Goal: Task Accomplishment & Management: Manage account settings

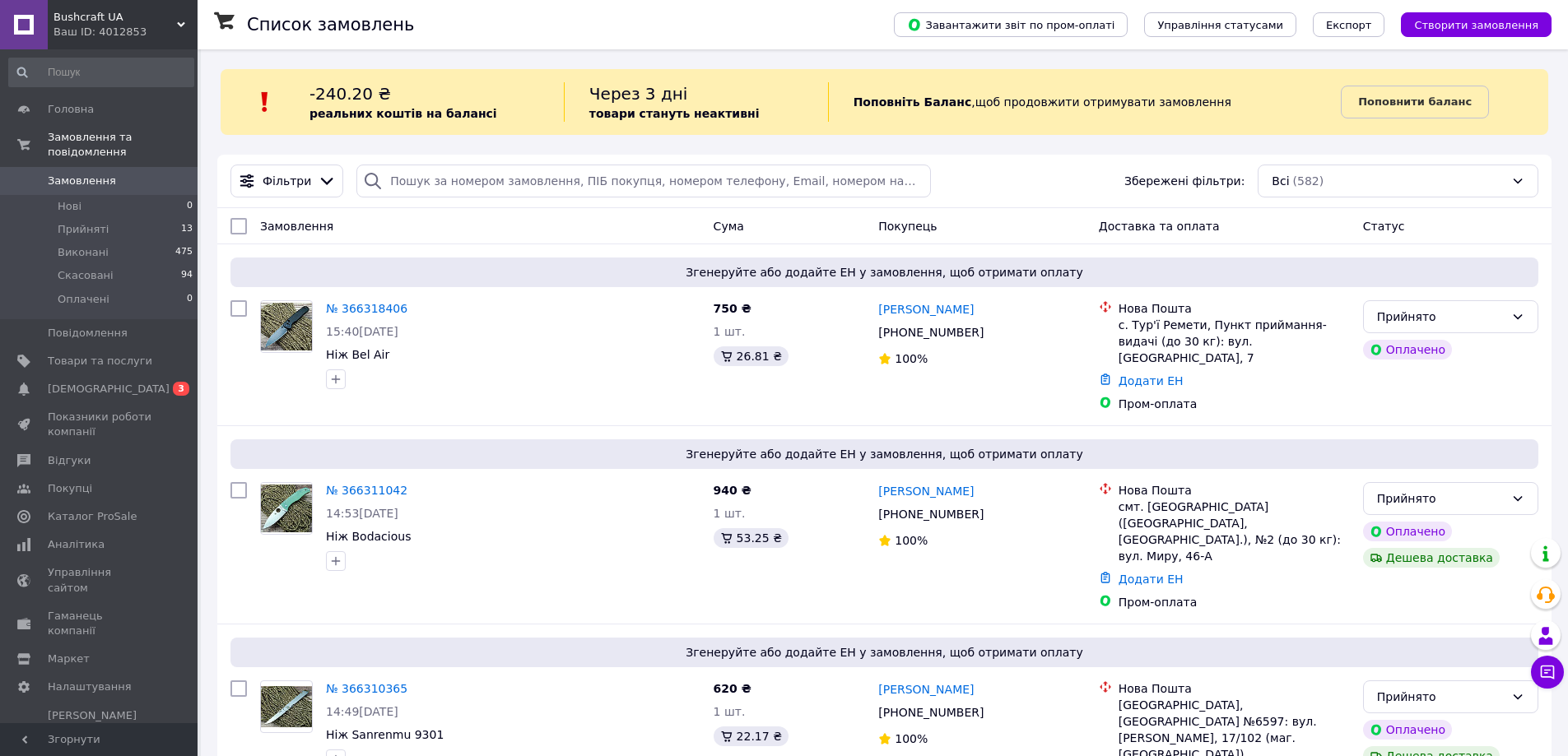
click at [178, 25] on icon at bounding box center [181, 25] width 8 height 8
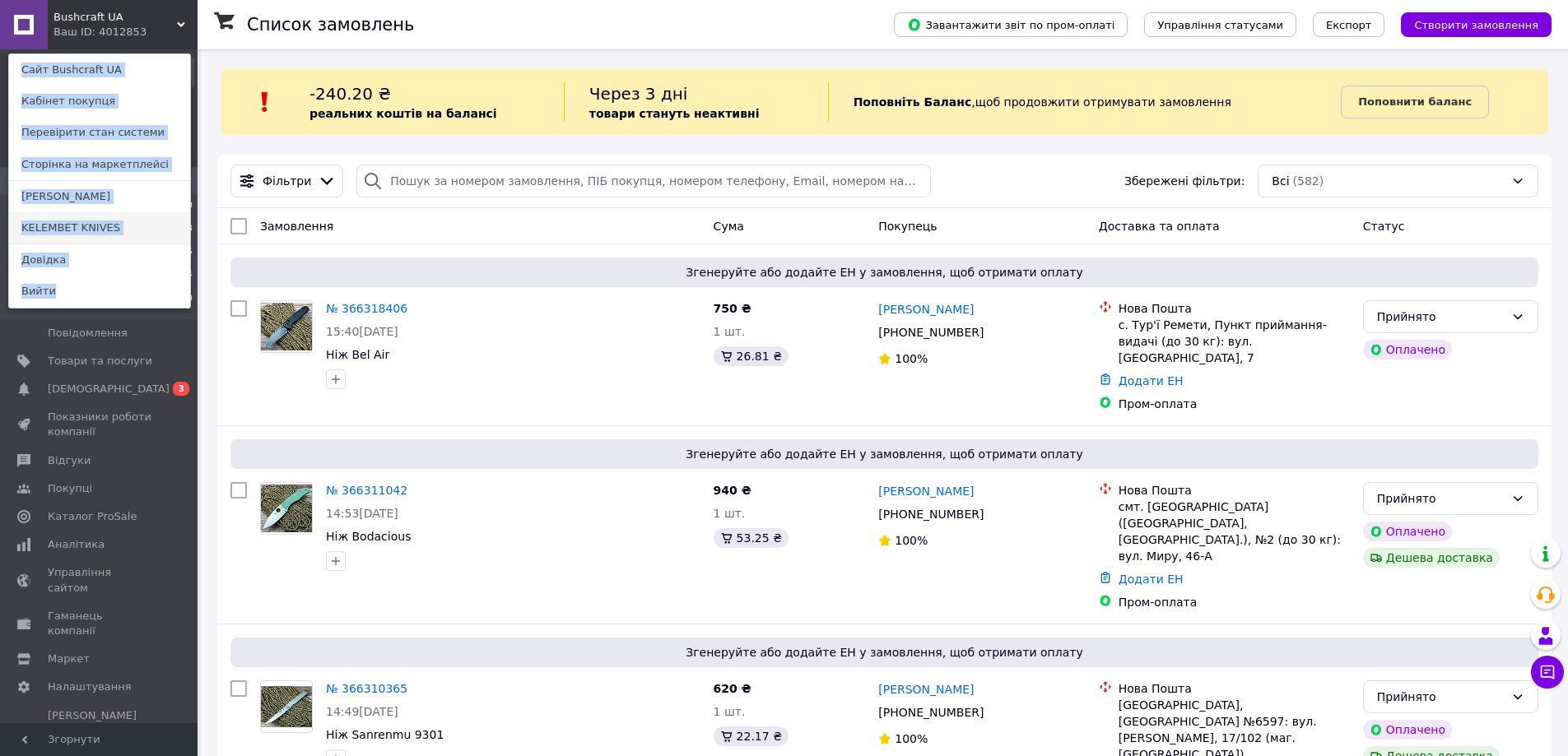
click at [173, 232] on link "KELEMBET KNIVES" at bounding box center [100, 227] width 181 height 31
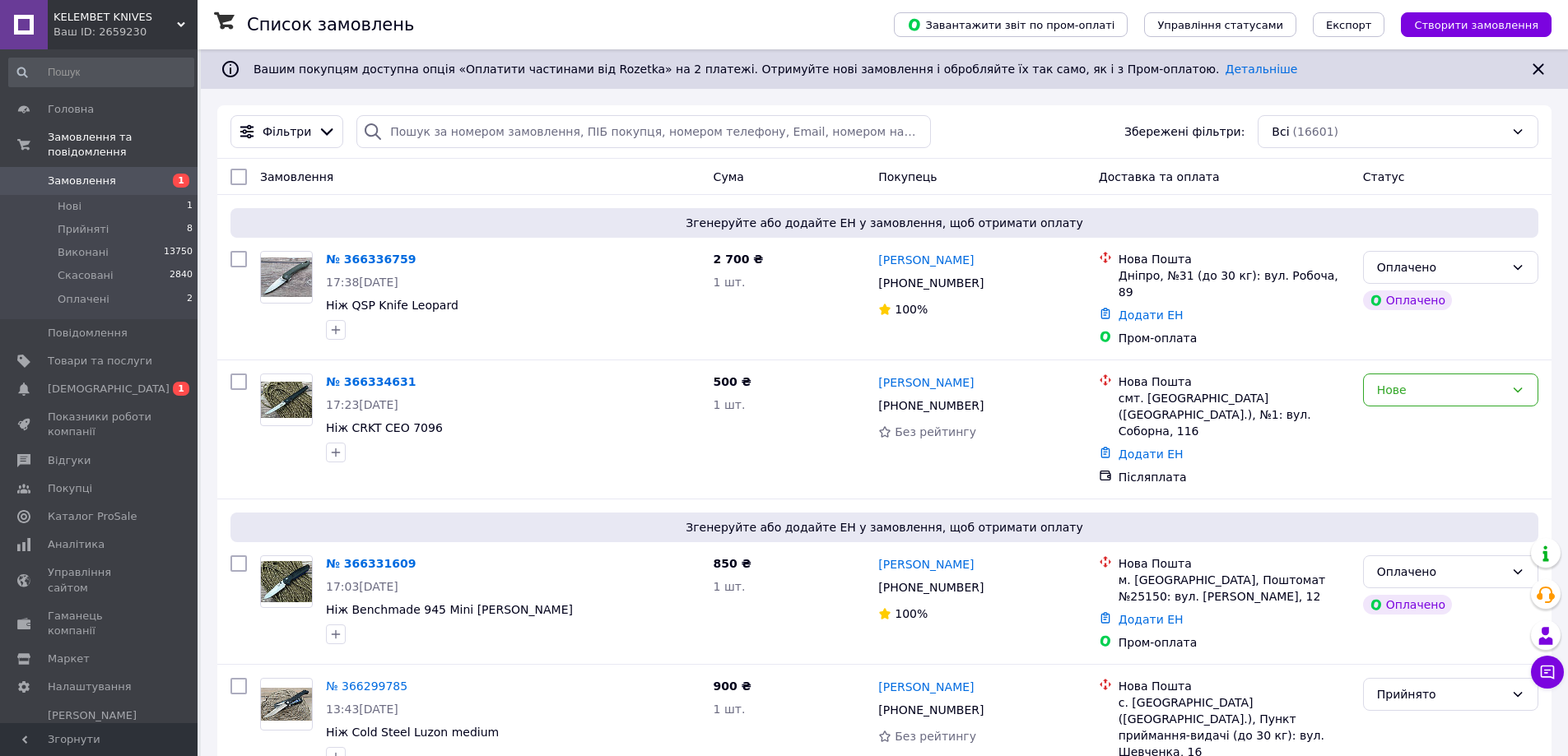
click at [125, 173] on span "Замовлення" at bounding box center [100, 181] width 105 height 15
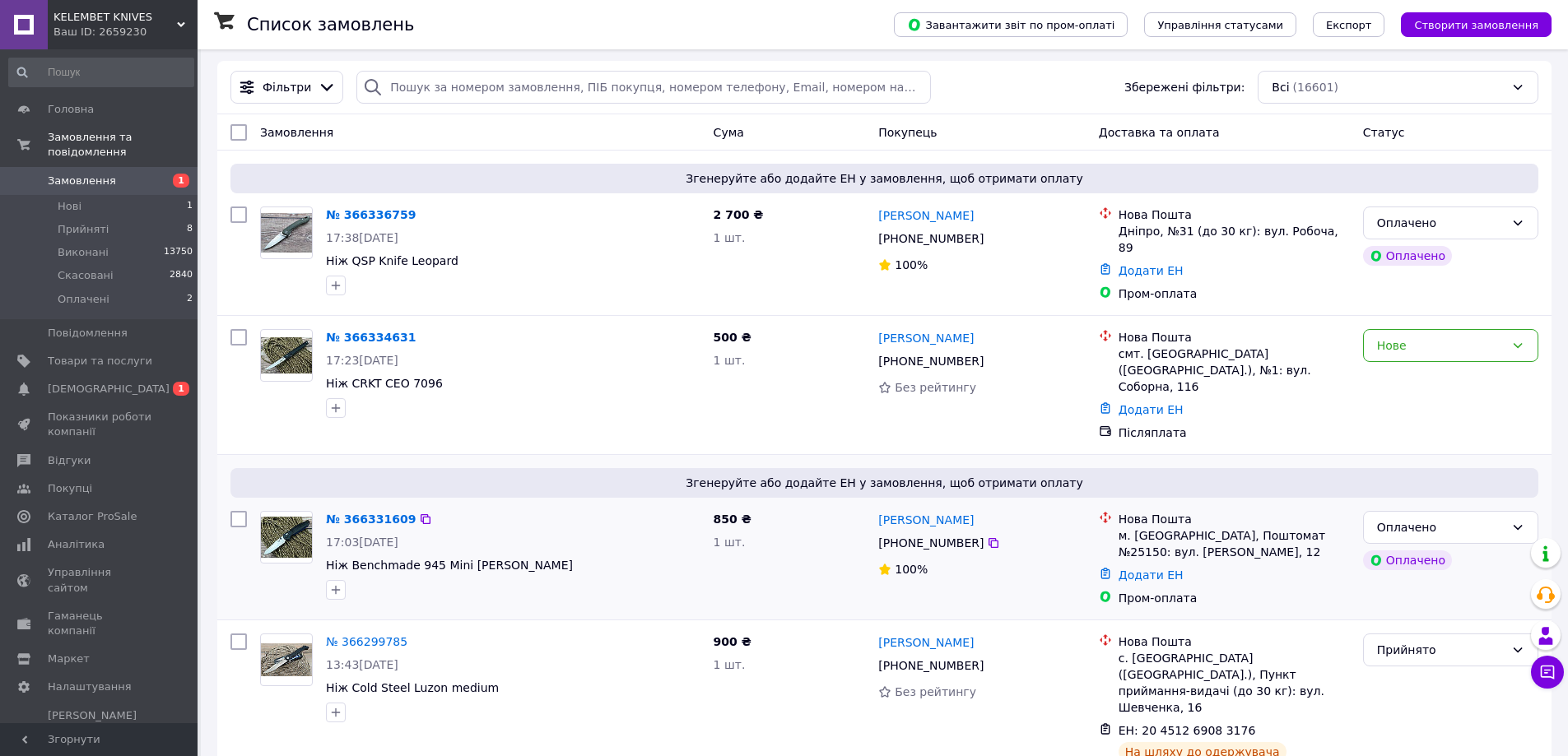
scroll to position [165, 0]
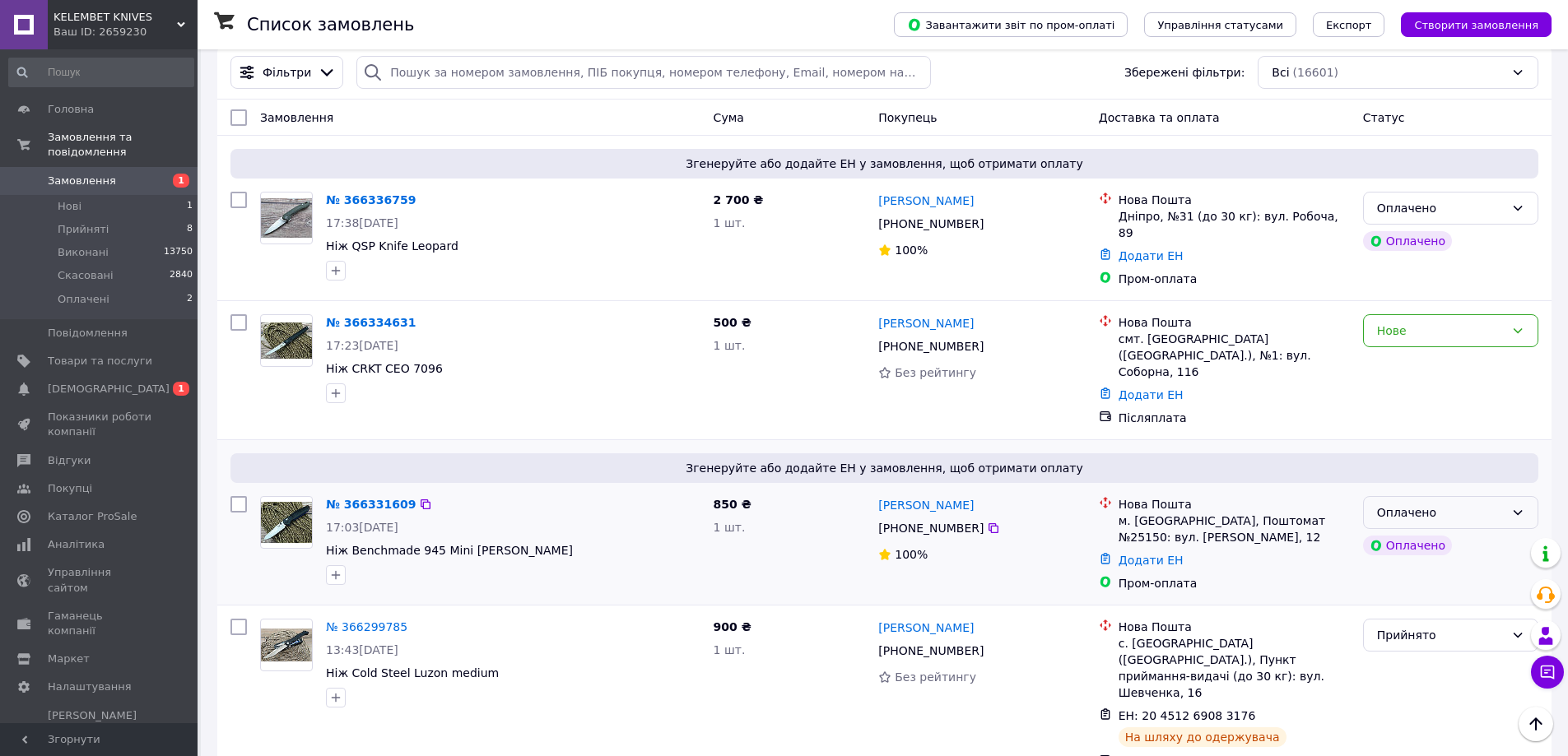
click at [1430, 503] on div "Оплачено" at bounding box center [1440, 512] width 127 height 18
click at [1424, 521] on li "Прийнято" at bounding box center [1450, 525] width 173 height 29
click at [386, 498] on link "№ 366331609" at bounding box center [371, 504] width 90 height 13
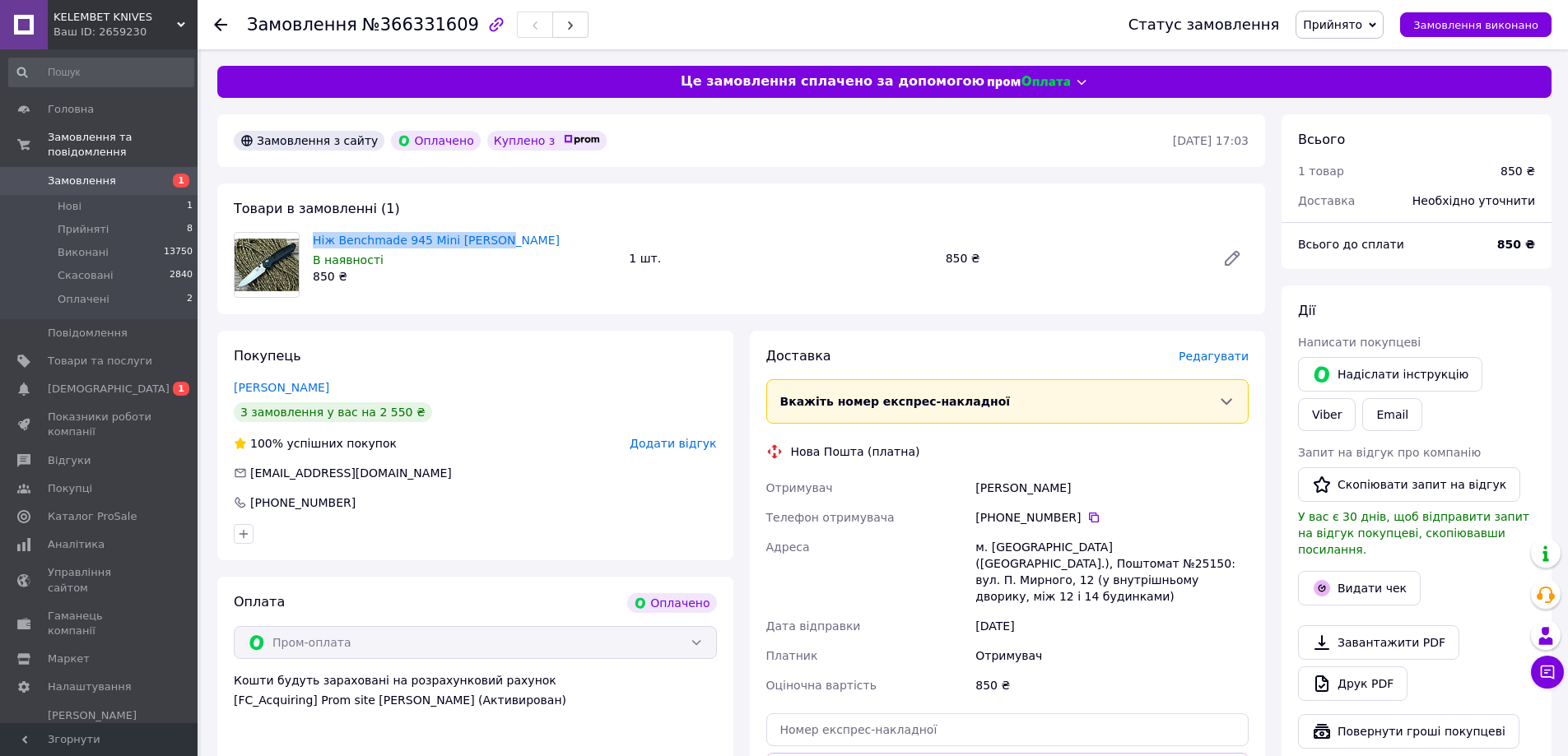
drag, startPoint x: 309, startPoint y: 238, endPoint x: 492, endPoint y: 240, distance: 183.0
click at [492, 240] on div "Ніж Benchmade 945 Mini Osborne В наявності 850 ₴" at bounding box center [464, 258] width 316 height 59
copy link "Ніж Benchmade 945 Mini [PERSON_NAME]"
drag, startPoint x: 1084, startPoint y: 489, endPoint x: 986, endPoint y: 486, distance: 98.0
click at [976, 485] on div "Братишко Геннадий" at bounding box center [1112, 487] width 280 height 29
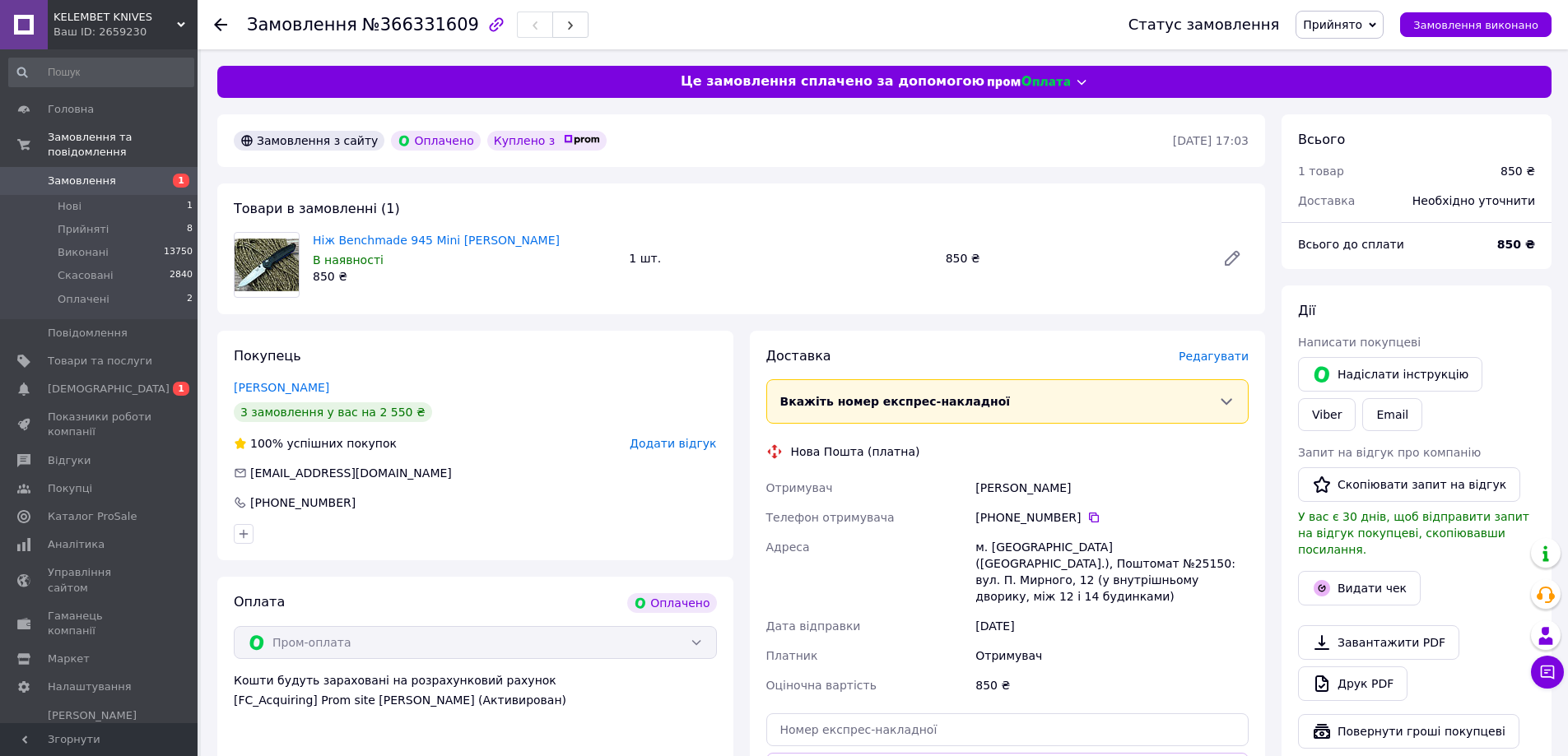
drag, startPoint x: 986, startPoint y: 485, endPoint x: 935, endPoint y: 344, distance: 149.9
click at [935, 344] on div "Доставка Редагувати Вкажіть номер експрес-накладної Обов'язково введіть номер е…" at bounding box center [1007, 603] width 516 height 545
click at [1089, 518] on icon at bounding box center [1094, 518] width 9 height 9
drag, startPoint x: 1083, startPoint y: 488, endPoint x: 979, endPoint y: 483, distance: 104.1
click at [979, 483] on div "Братишко Геннадий" at bounding box center [1112, 487] width 280 height 29
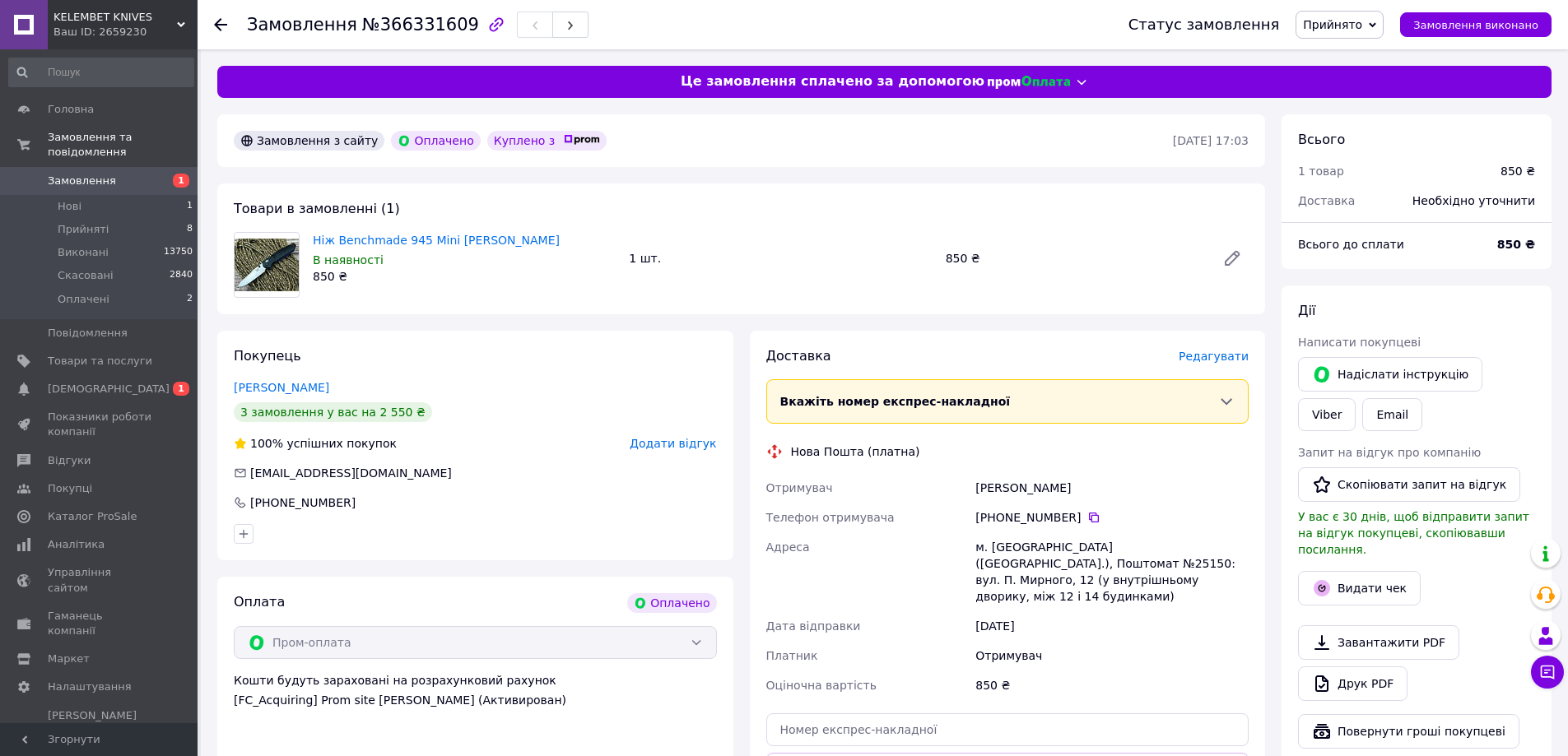
copy div "Братишко Геннадий"
drag, startPoint x: 1012, startPoint y: 547, endPoint x: 990, endPoint y: 544, distance: 22.2
click at [990, 544] on div "м. Київ (Київська обл.), Поштомат №25150: вул. П. Мирного, 12 (у внутрішньому д…" at bounding box center [1112, 572] width 280 height 79
copy div "Київ"
drag, startPoint x: 1197, startPoint y: 543, endPoint x: 1170, endPoint y: 547, distance: 27.3
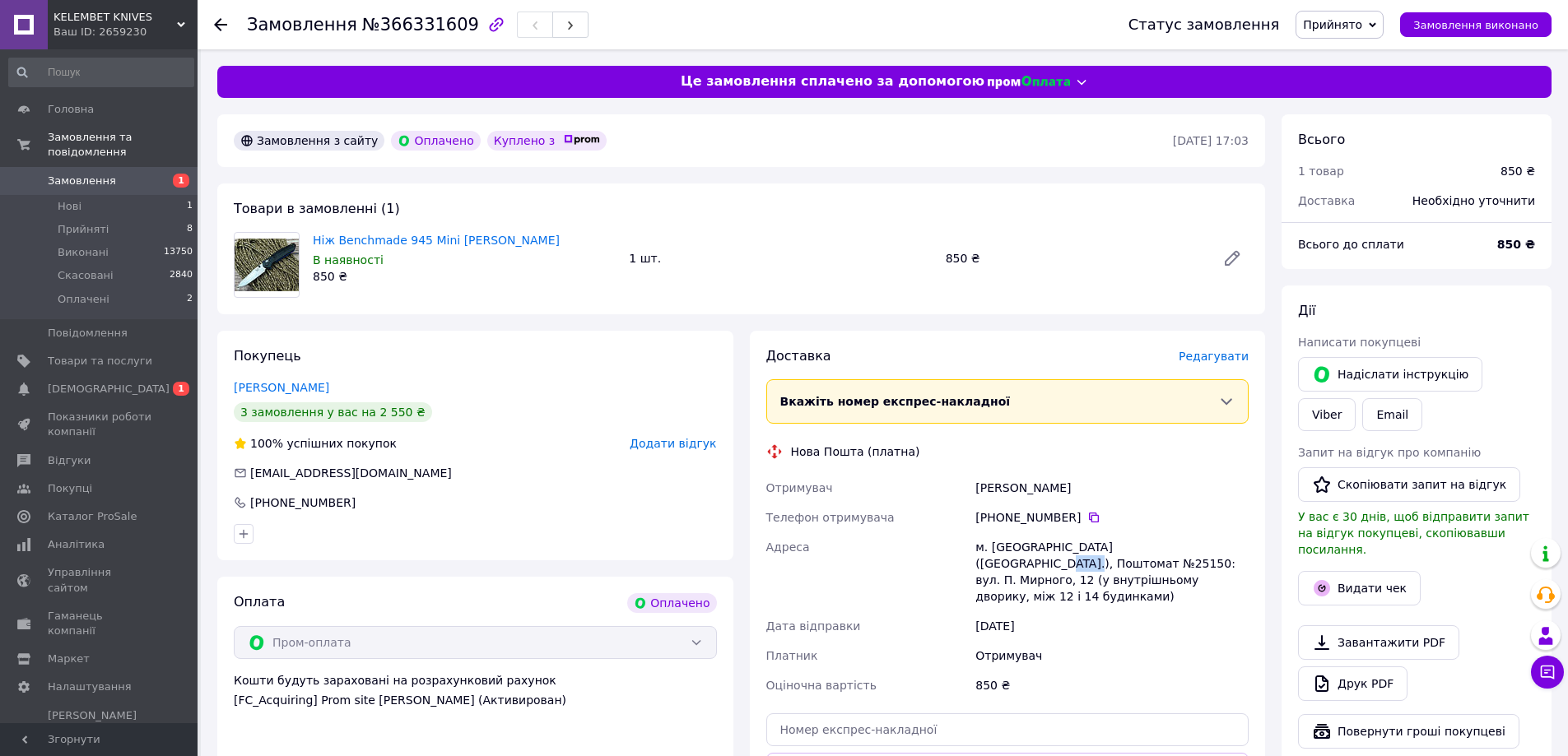
click at [1170, 547] on div "м. Київ (Київська обл.), Поштомат №25150: вул. П. Мирного, 12 (у внутрішньому д…" at bounding box center [1112, 572] width 280 height 79
copy div "25150"
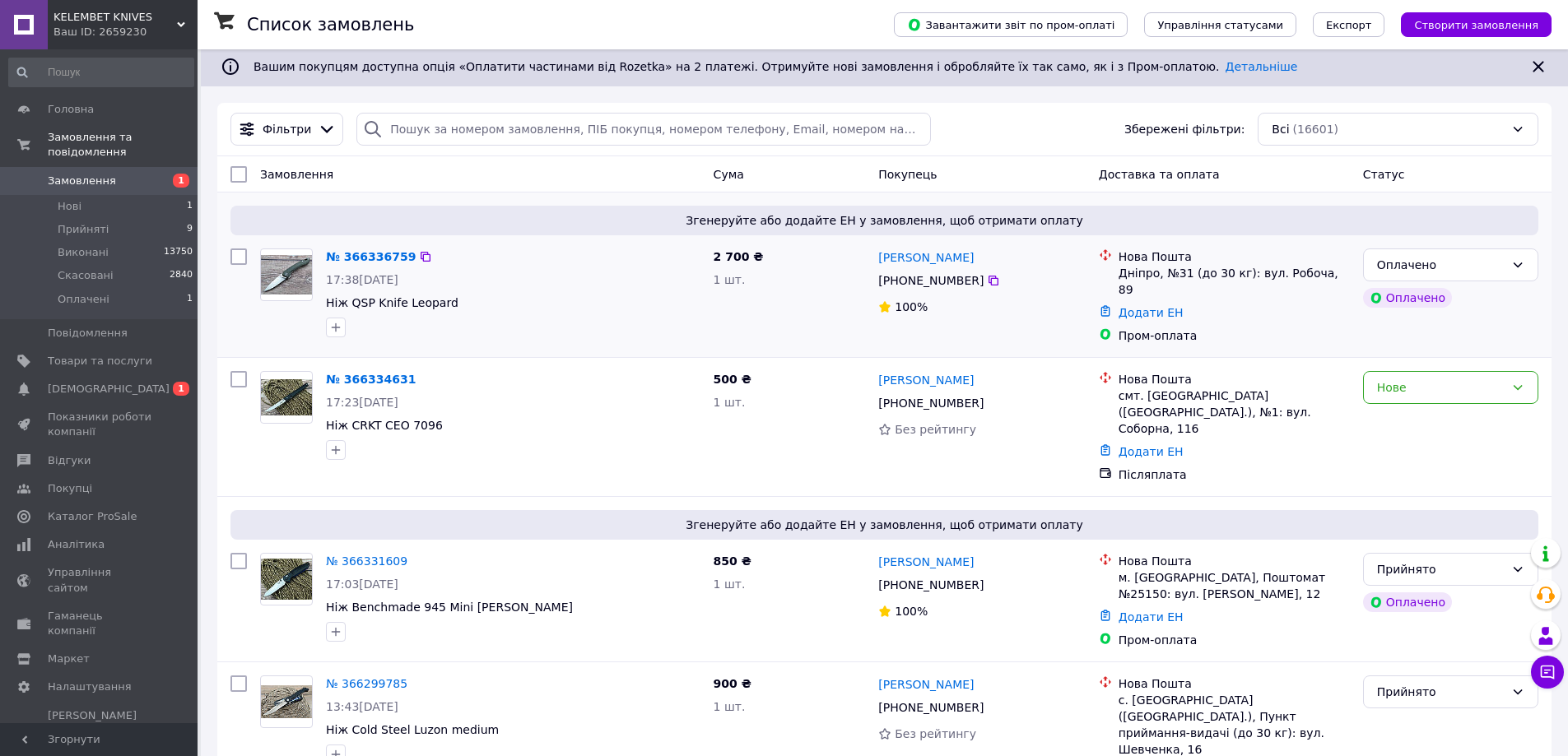
scroll to position [165, 0]
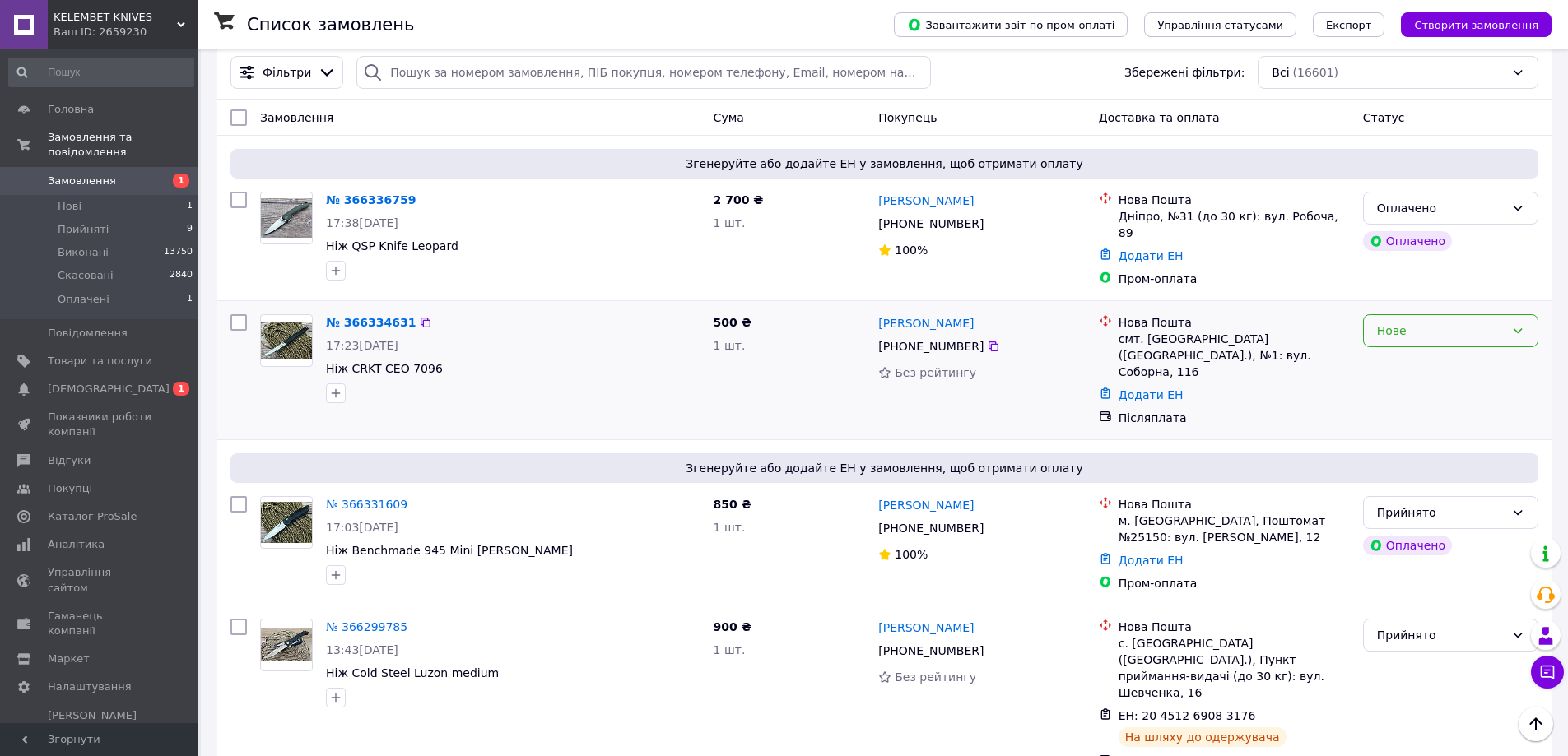
click at [1426, 327] on div "Нове" at bounding box center [1440, 330] width 127 height 18
click at [1408, 359] on li "Прийнято" at bounding box center [1450, 360] width 173 height 29
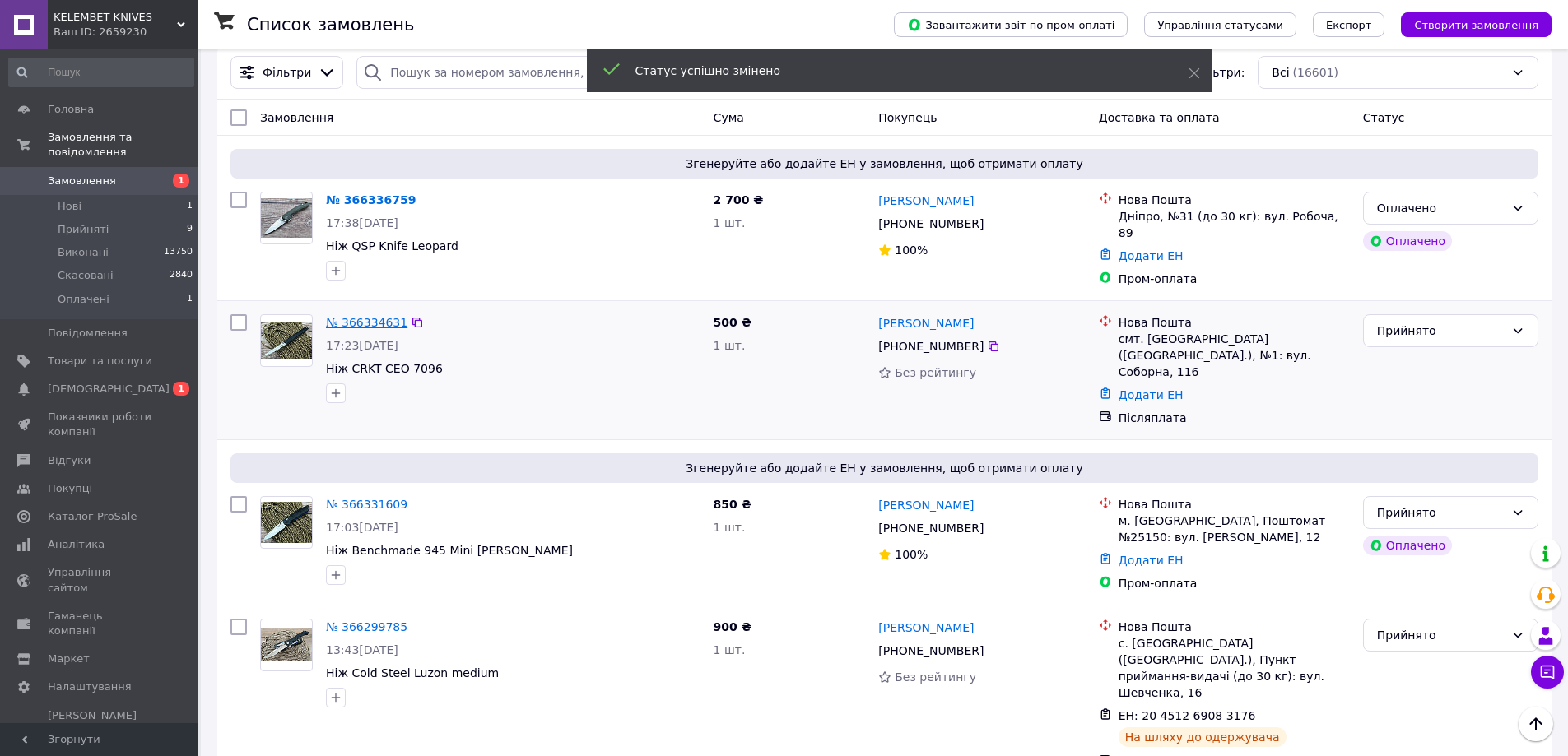
click at [366, 320] on link "№ 366334631" at bounding box center [367, 322] width 81 height 13
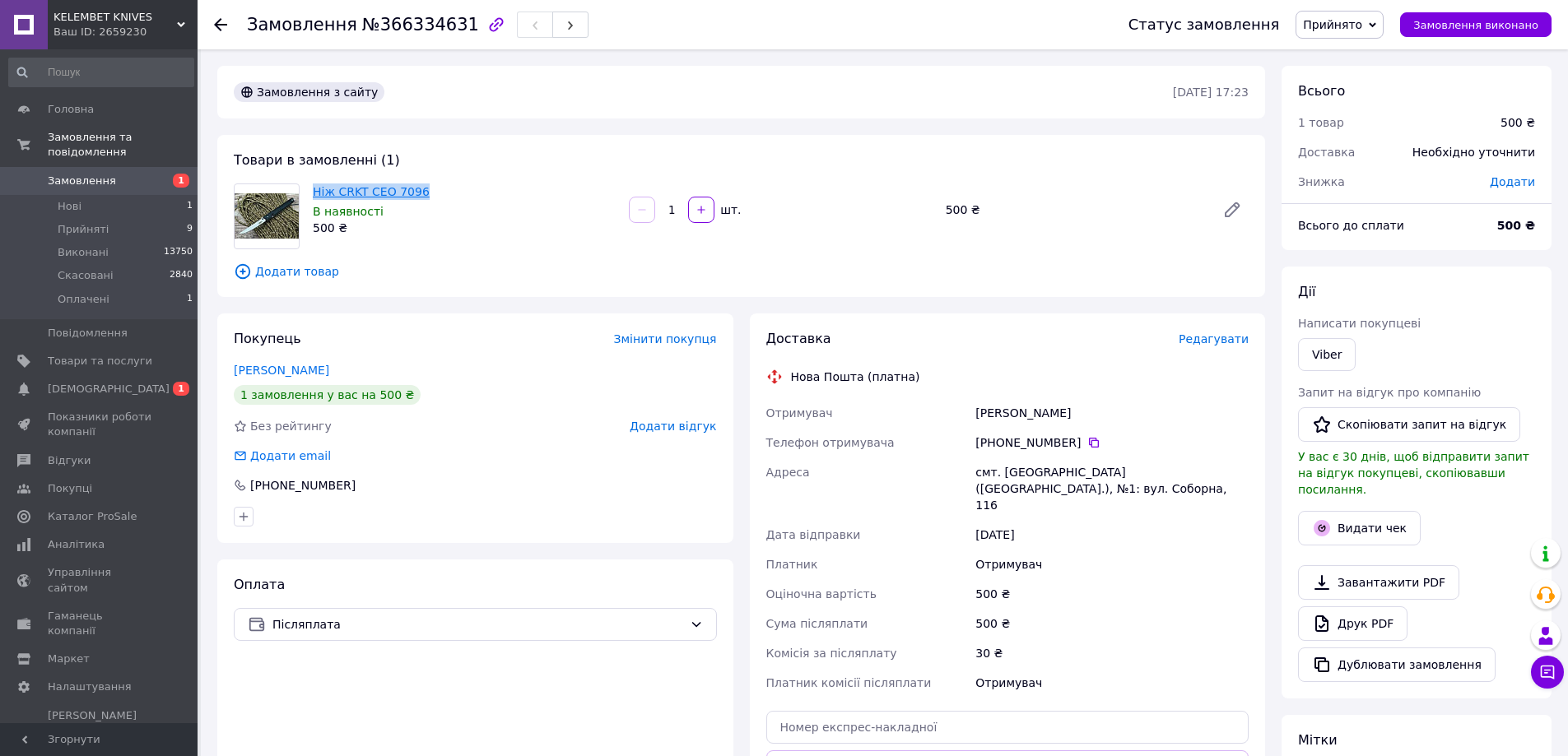
drag, startPoint x: 421, startPoint y: 196, endPoint x: 313, endPoint y: 192, distance: 108.1
click at [312, 192] on div "Ніж CRKT CEO 7096 В наявності 500 ₴" at bounding box center [464, 209] width 316 height 59
copy link "Ніж CRKT CEO 7096"
drag, startPoint x: 1061, startPoint y: 410, endPoint x: 975, endPoint y: 410, distance: 86.0
click at [975, 410] on div "[PERSON_NAME]" at bounding box center [1112, 412] width 280 height 29
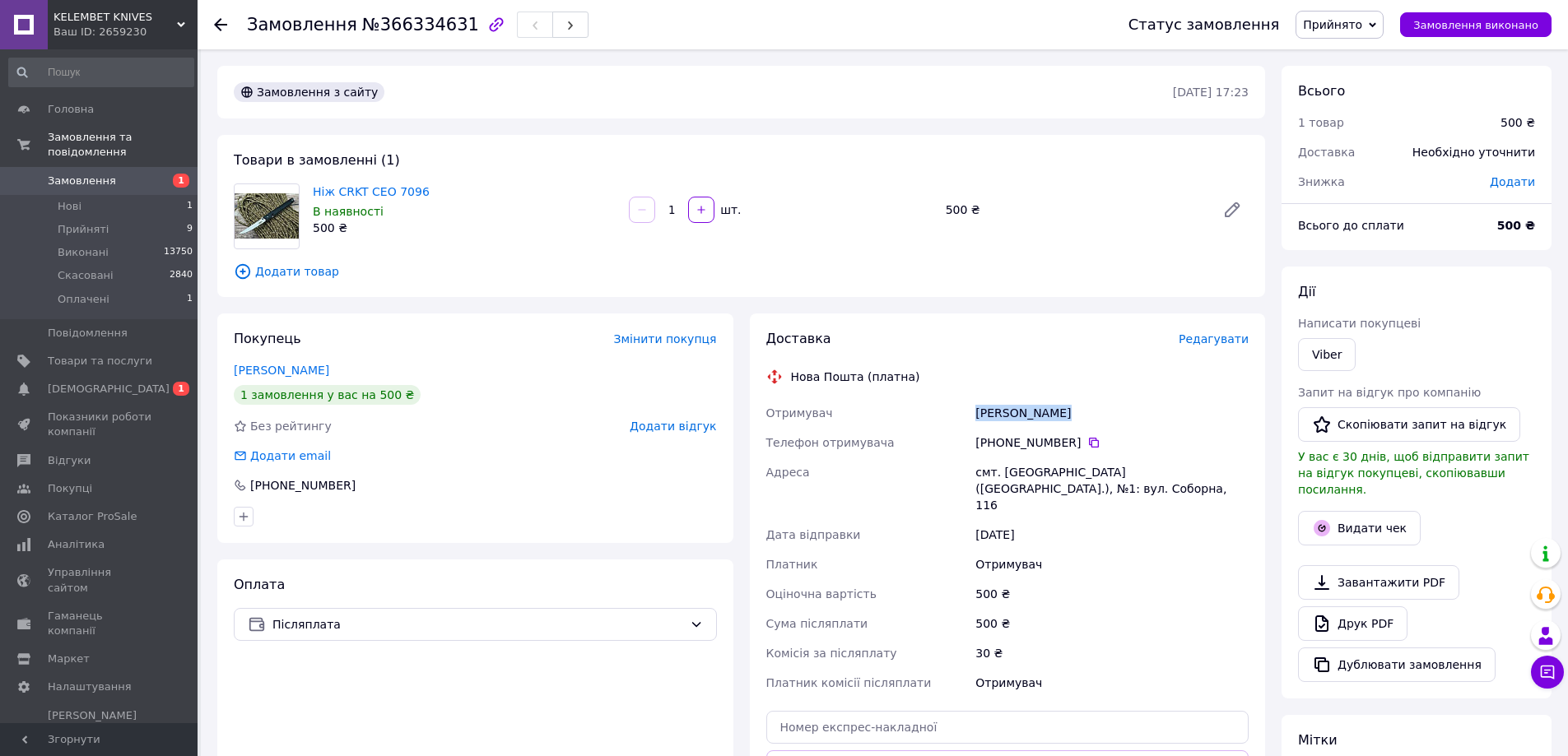
copy div "[PERSON_NAME]"
drag, startPoint x: 1073, startPoint y: 443, endPoint x: 1091, endPoint y: 445, distance: 18.1
click at [1073, 445] on div "[PHONE_NUMBER]" at bounding box center [1112, 442] width 273 height 16
click at [1087, 443] on icon at bounding box center [1094, 443] width 13 height 13
drag, startPoint x: 1042, startPoint y: 475, endPoint x: 1001, endPoint y: 475, distance: 41.0
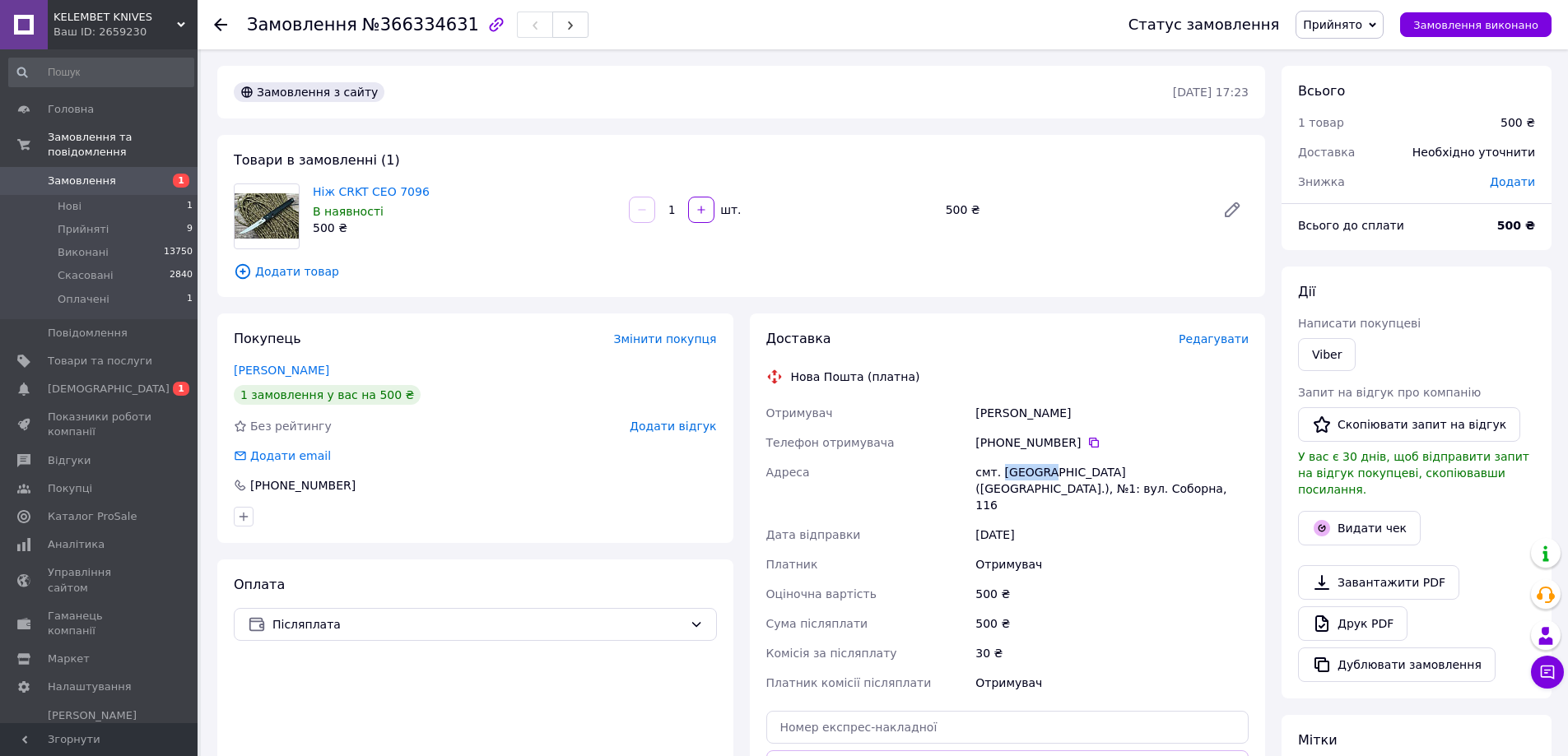
click at [1001, 475] on div "смт. [GEOGRAPHIC_DATA] ([GEOGRAPHIC_DATA].), №1: вул. Соборна, 116" at bounding box center [1112, 488] width 280 height 62
copy div "Саврань"
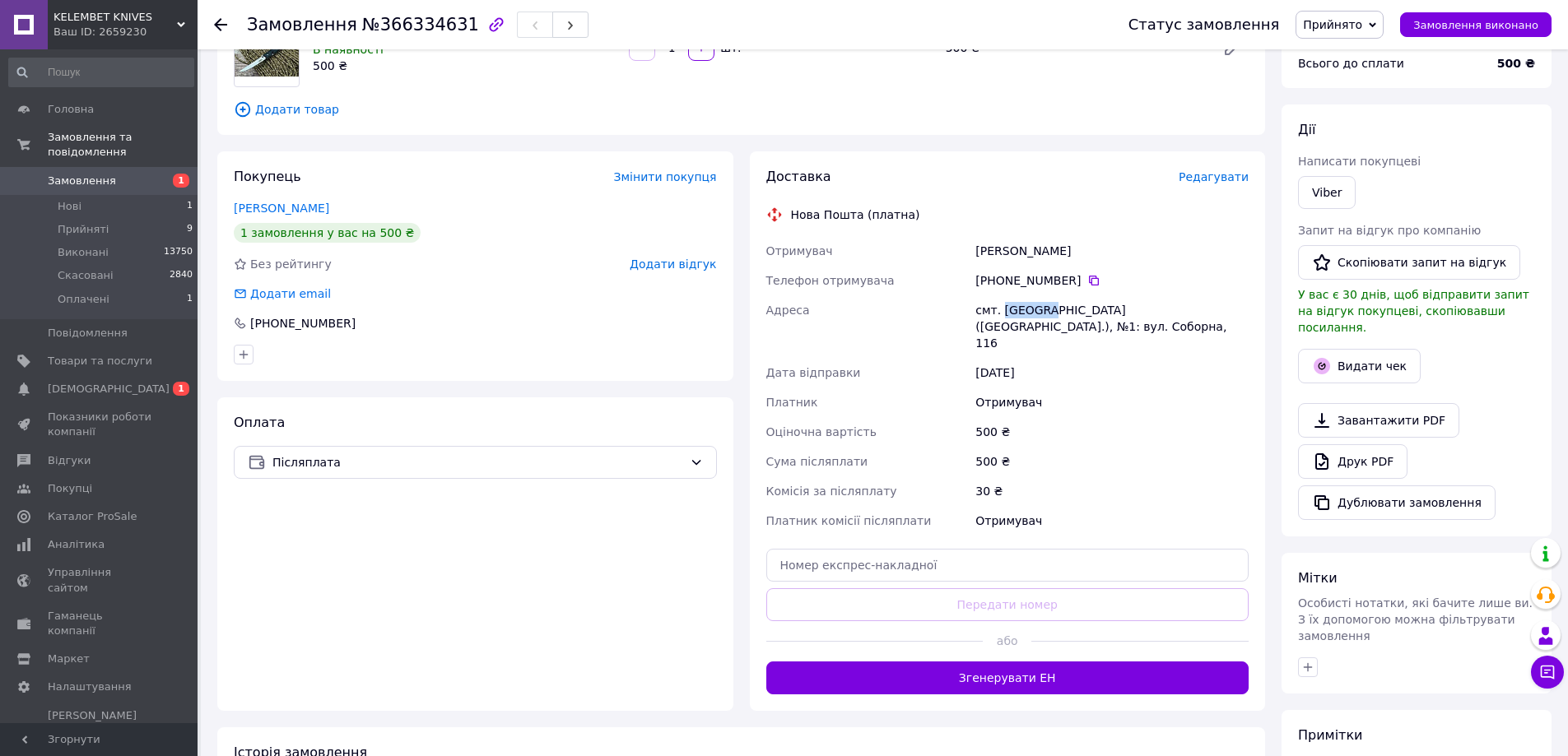
scroll to position [165, 0]
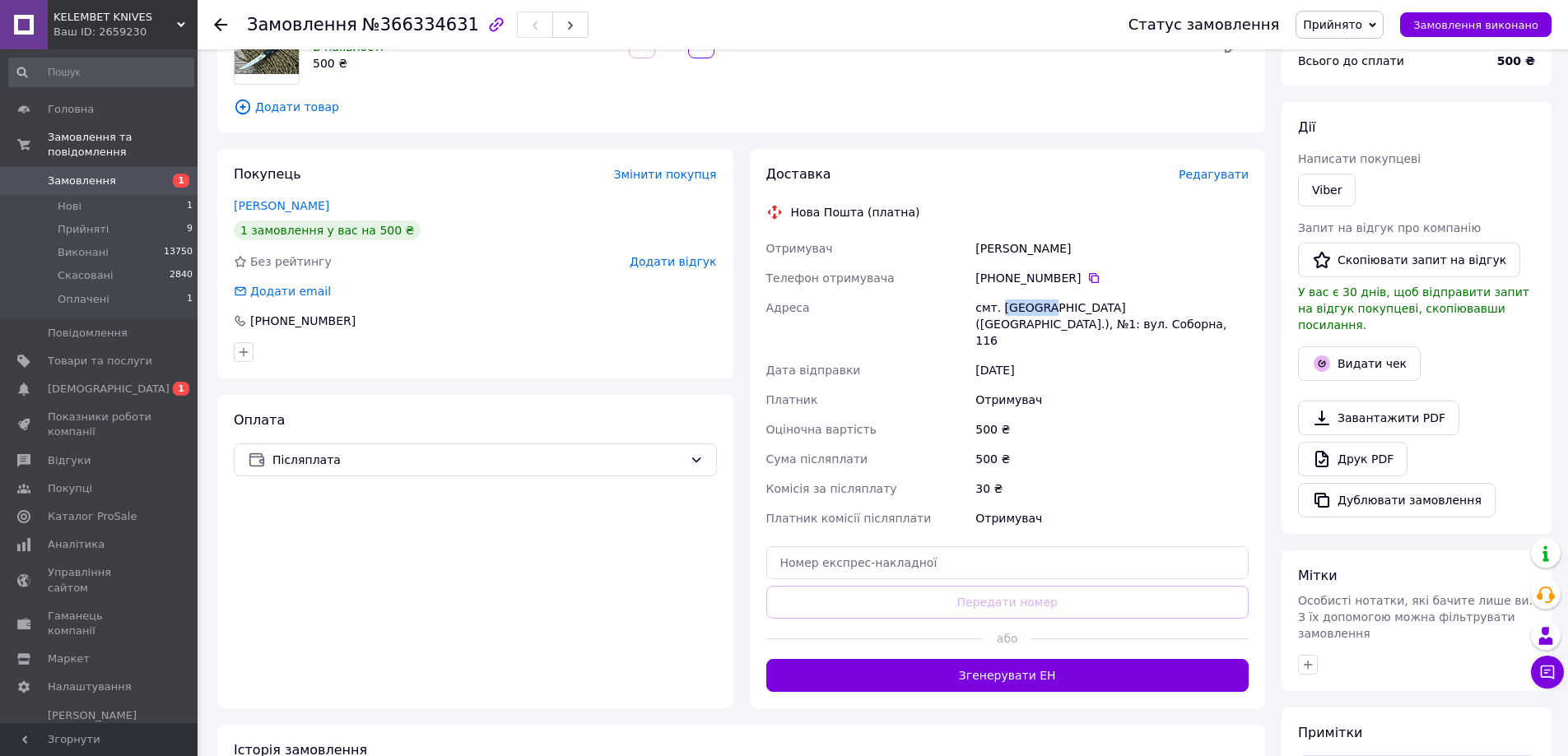
click at [81, 173] on span "Замовлення" at bounding box center [82, 181] width 68 height 15
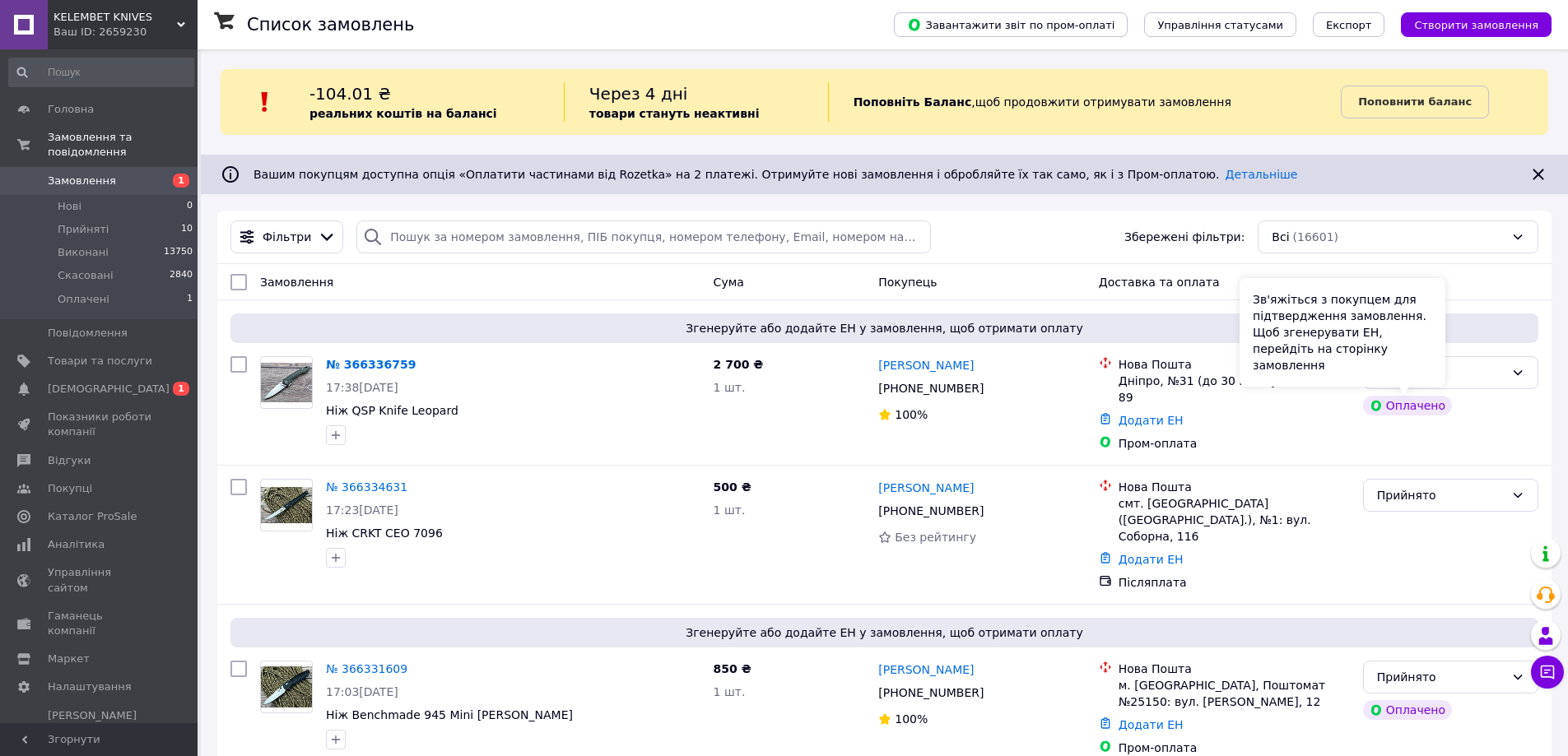
click at [1425, 377] on div "Зв'яжіться з покупцем для підтвердження замовлення. Щоб згенерувати ЕН, перейді…" at bounding box center [1343, 332] width 206 height 108
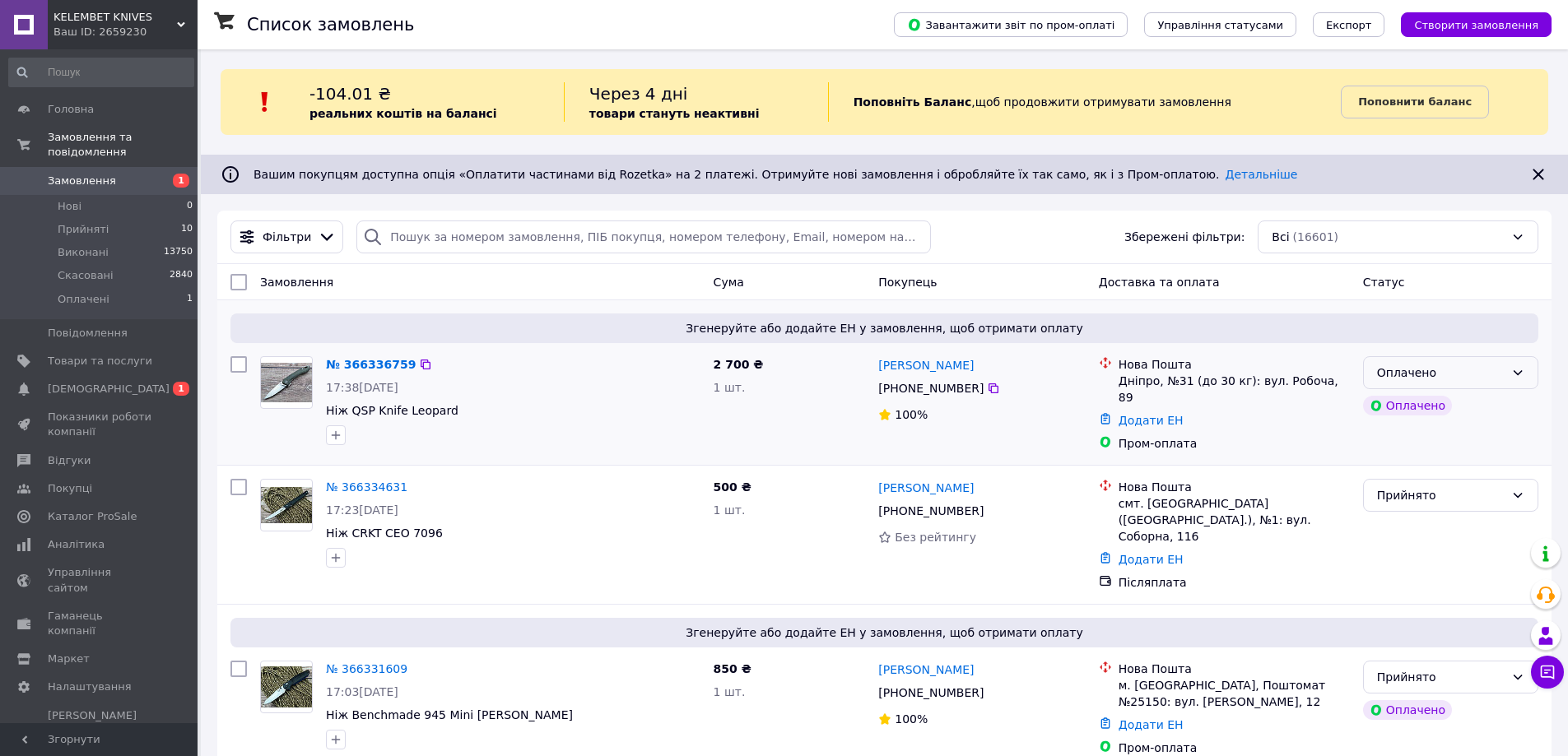
click at [1489, 370] on div "Оплачено" at bounding box center [1440, 372] width 127 height 18
click at [1433, 404] on li "Прийнято" at bounding box center [1450, 408] width 173 height 29
click at [375, 362] on link "№ 366336759" at bounding box center [371, 365] width 90 height 13
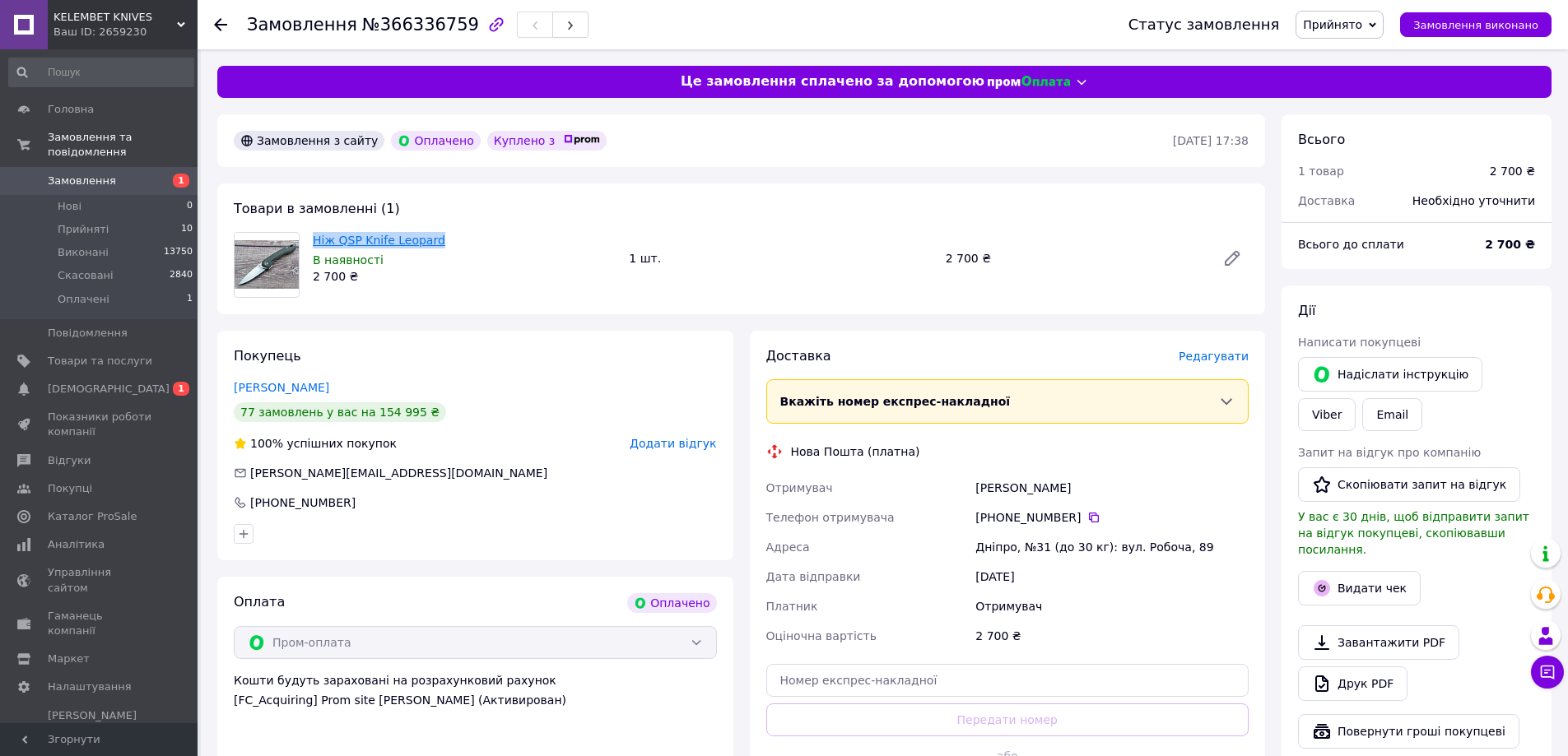
drag, startPoint x: 433, startPoint y: 243, endPoint x: 346, endPoint y: 240, distance: 87.1
click at [308, 242] on div "Ніж QSP Knife Leopard В наявності 2 700 ₴" at bounding box center [464, 258] width 316 height 59
copy link "Ніж QSP Knife Leopard"
drag, startPoint x: 1052, startPoint y: 492, endPoint x: 974, endPoint y: 491, distance: 78.0
click at [974, 491] on div "[PERSON_NAME]" at bounding box center [1112, 487] width 280 height 29
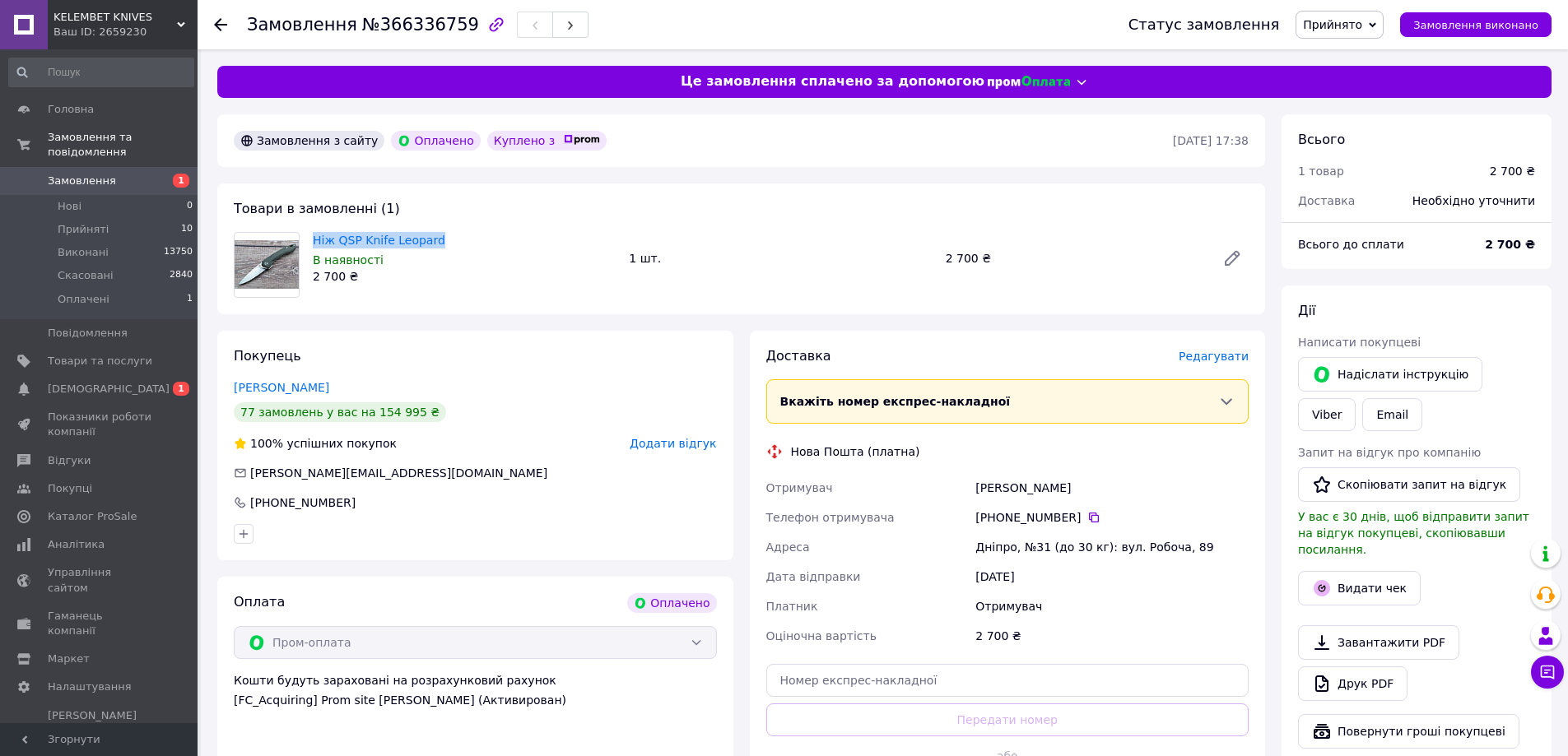
copy div "[PERSON_NAME]"
drag, startPoint x: 1074, startPoint y: 515, endPoint x: 996, endPoint y: 518, distance: 78.1
click at [996, 518] on div "[PHONE_NUMBER]" at bounding box center [1112, 517] width 273 height 16
copy div "0 63 299 51 74"
drag, startPoint x: 1011, startPoint y: 547, endPoint x: 979, endPoint y: 547, distance: 32.0
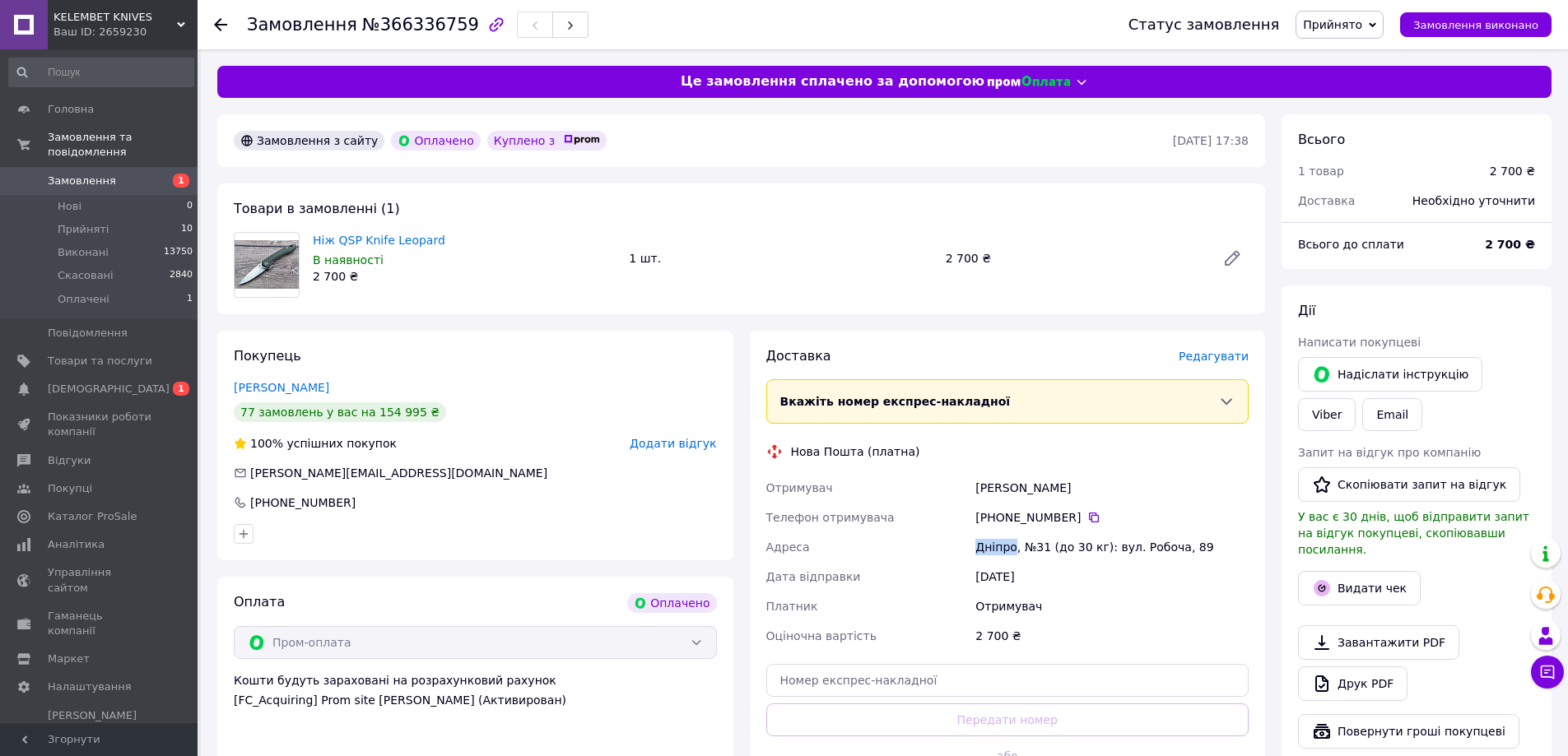
click at [979, 547] on div "Дніпро, №31 (до 30 кг): вул. Робоча, 89" at bounding box center [1112, 547] width 280 height 29
copy div "Дніпро"
click at [1231, 260] on icon at bounding box center [1232, 258] width 13 height 13
click at [1233, 359] on span "Редагувати" at bounding box center [1213, 356] width 70 height 13
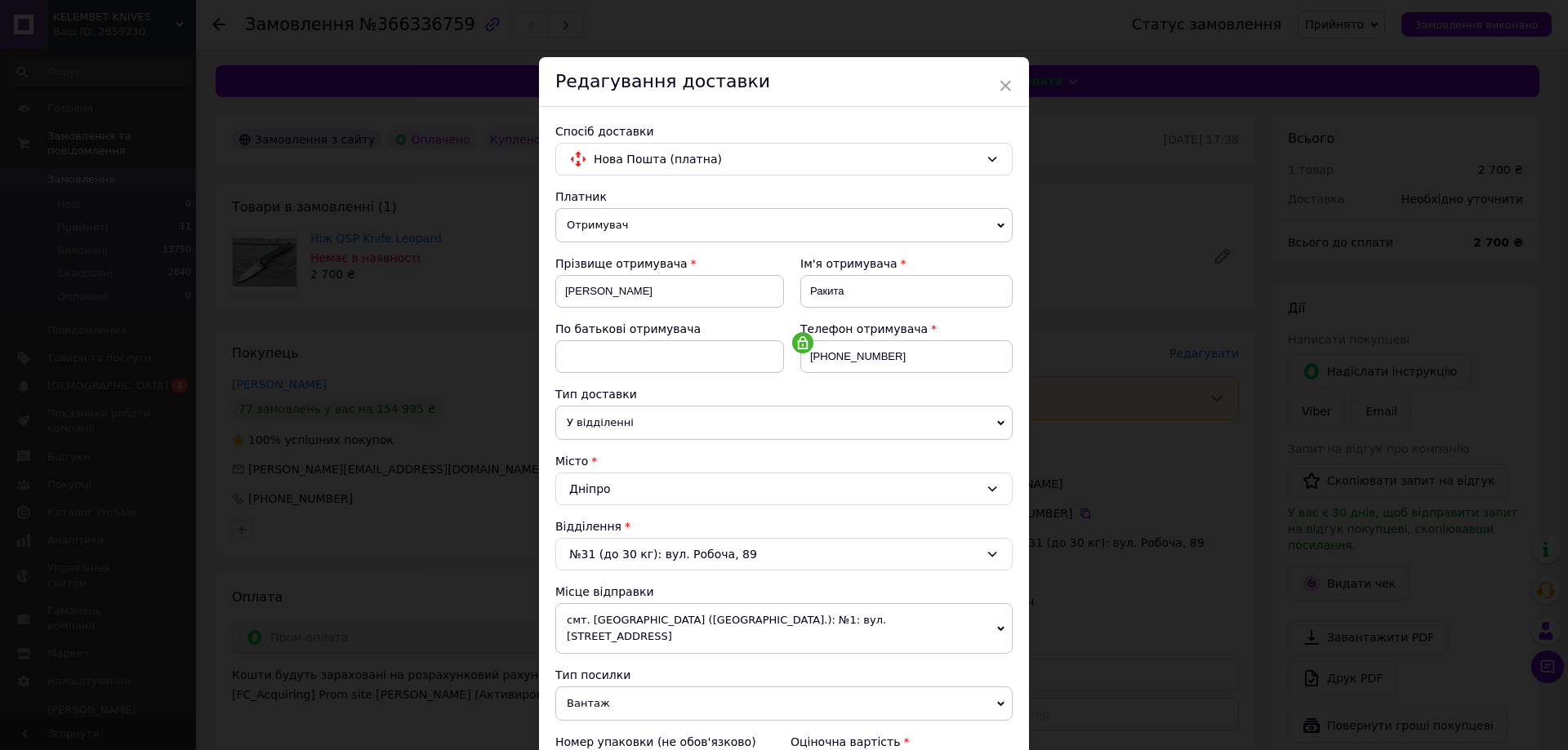
scroll to position [326, 0]
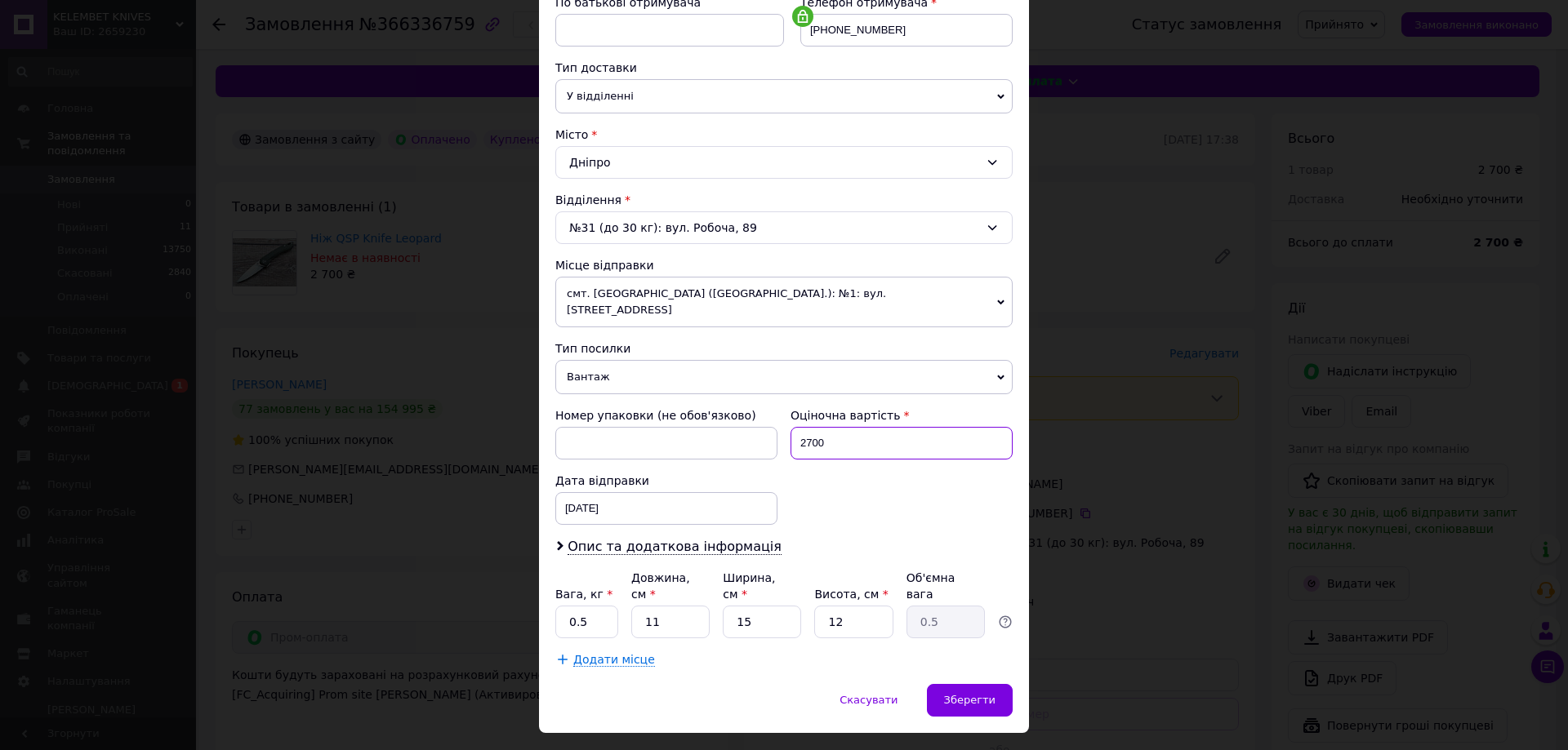
click at [857, 427] on input "2700" at bounding box center [901, 443] width 222 height 33
click at [858, 427] on input "2700" at bounding box center [901, 443] width 222 height 33
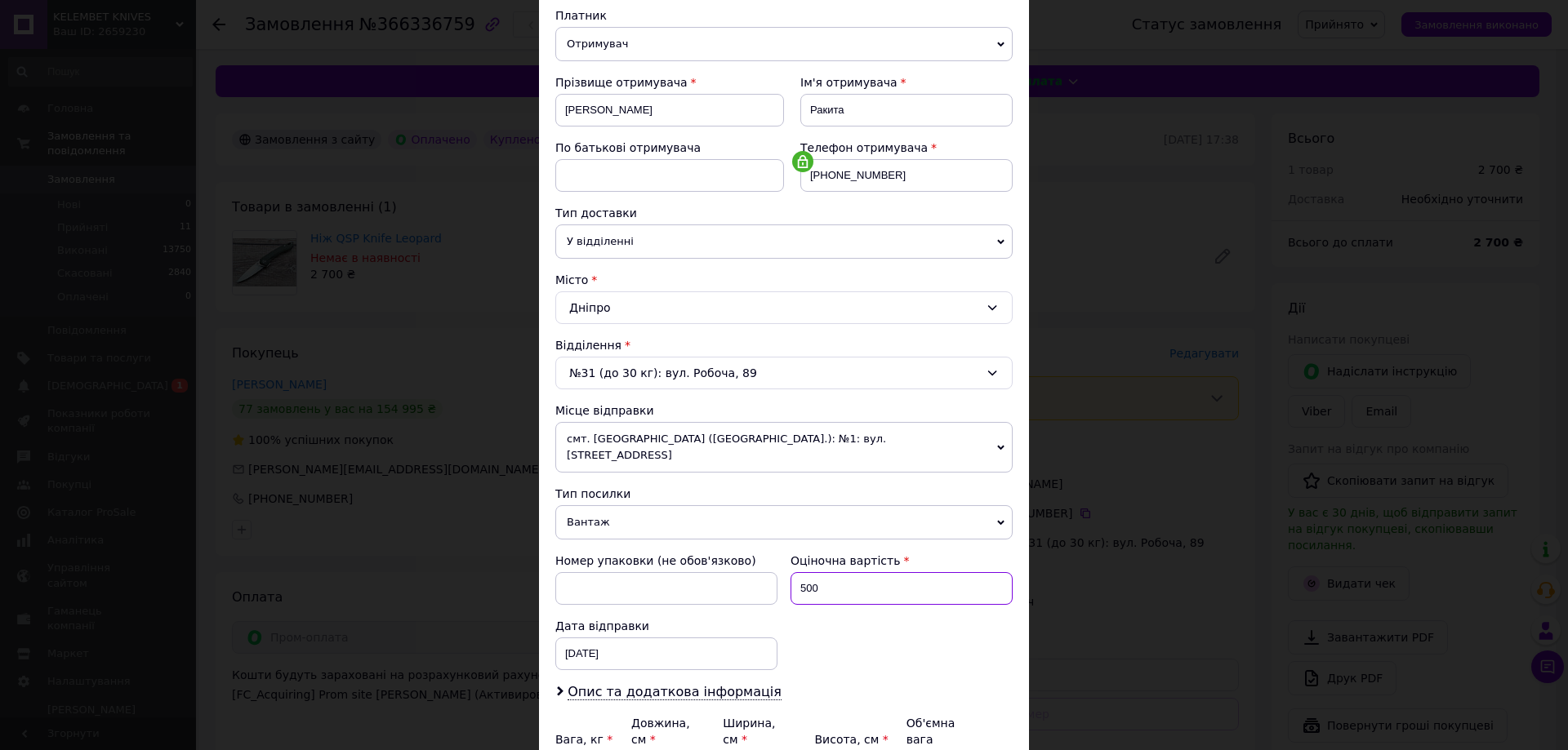
scroll to position [0, 0]
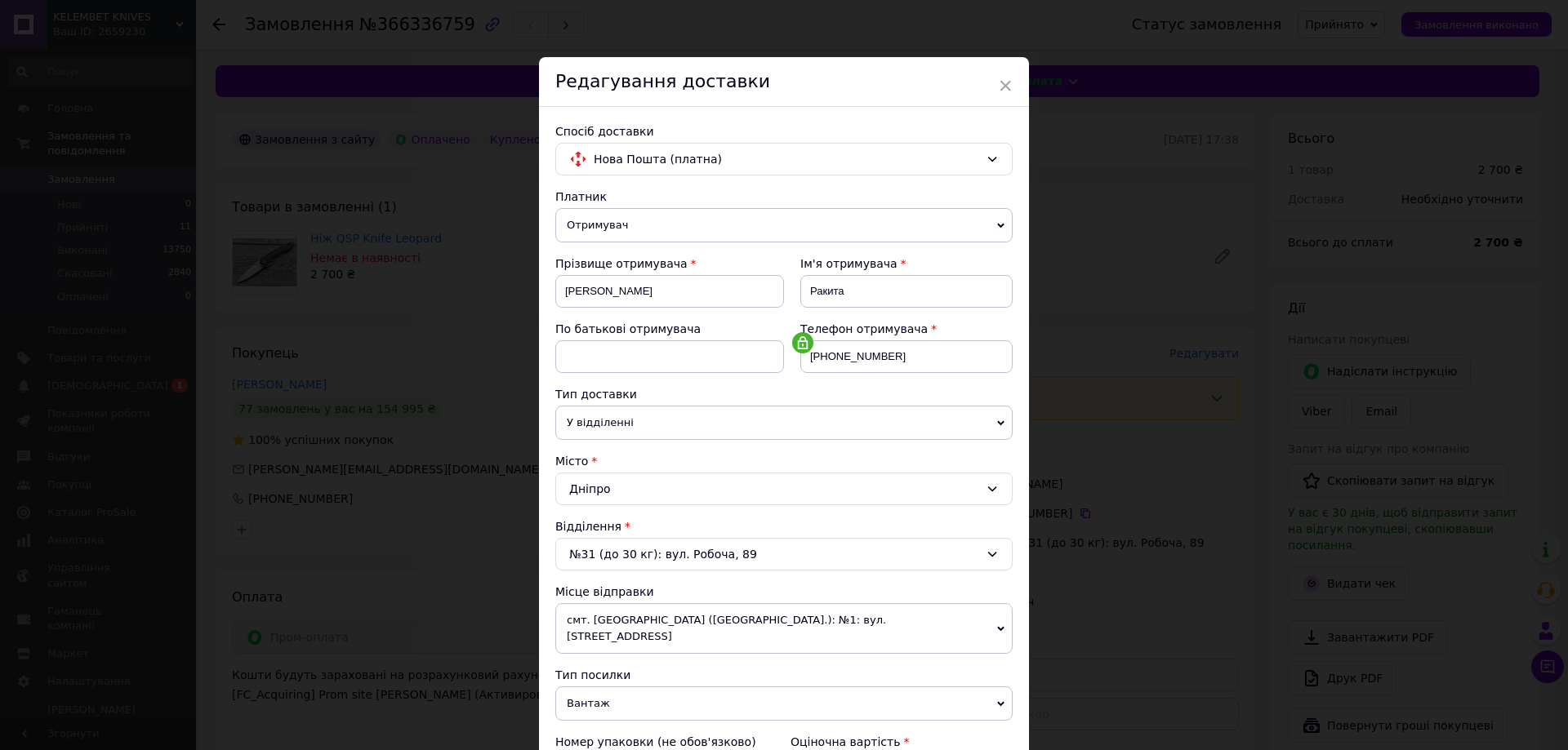
type input "500"
click at [620, 228] on span "Отримувач" at bounding box center [784, 225] width 457 height 35
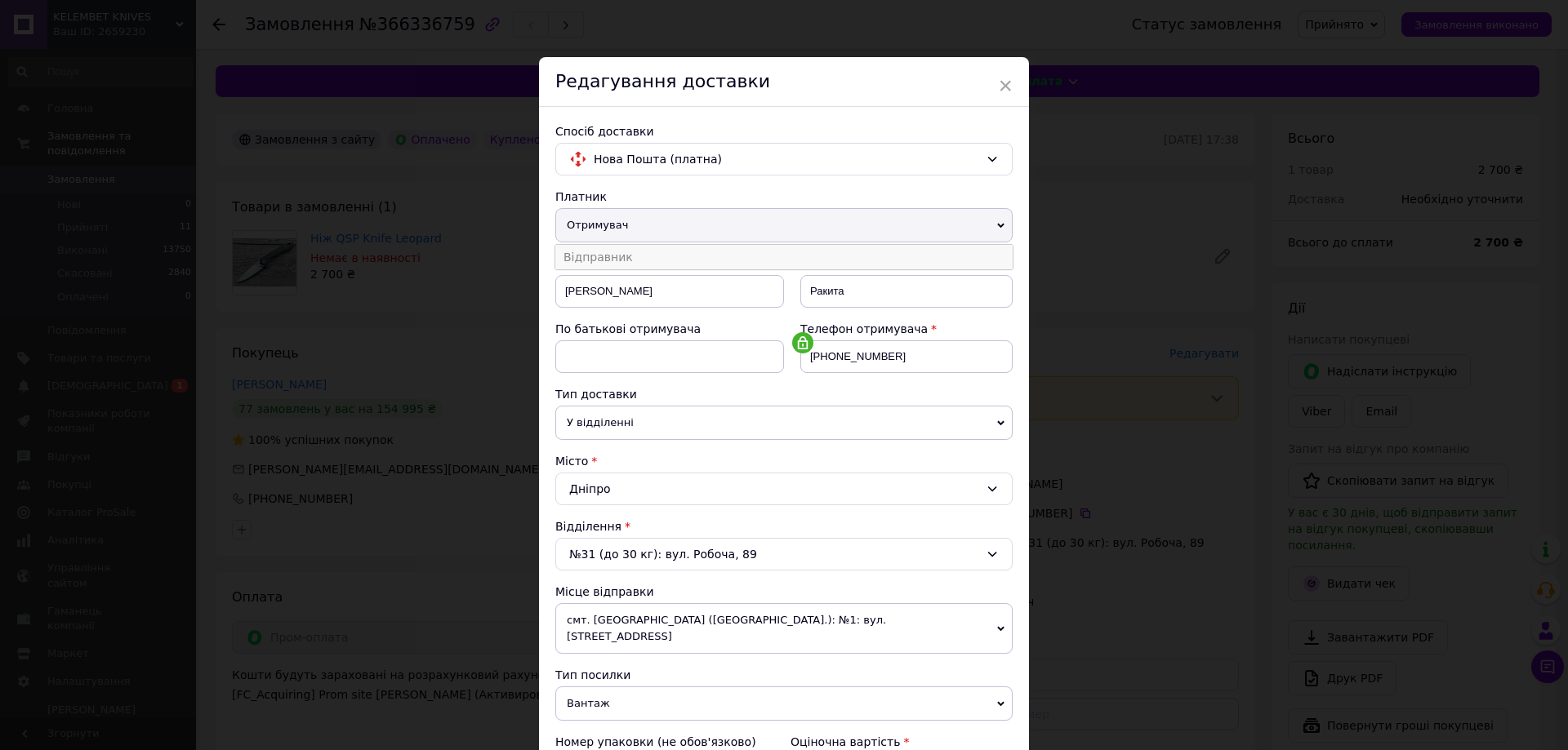
click at [593, 258] on li "Відправник" at bounding box center [784, 257] width 457 height 24
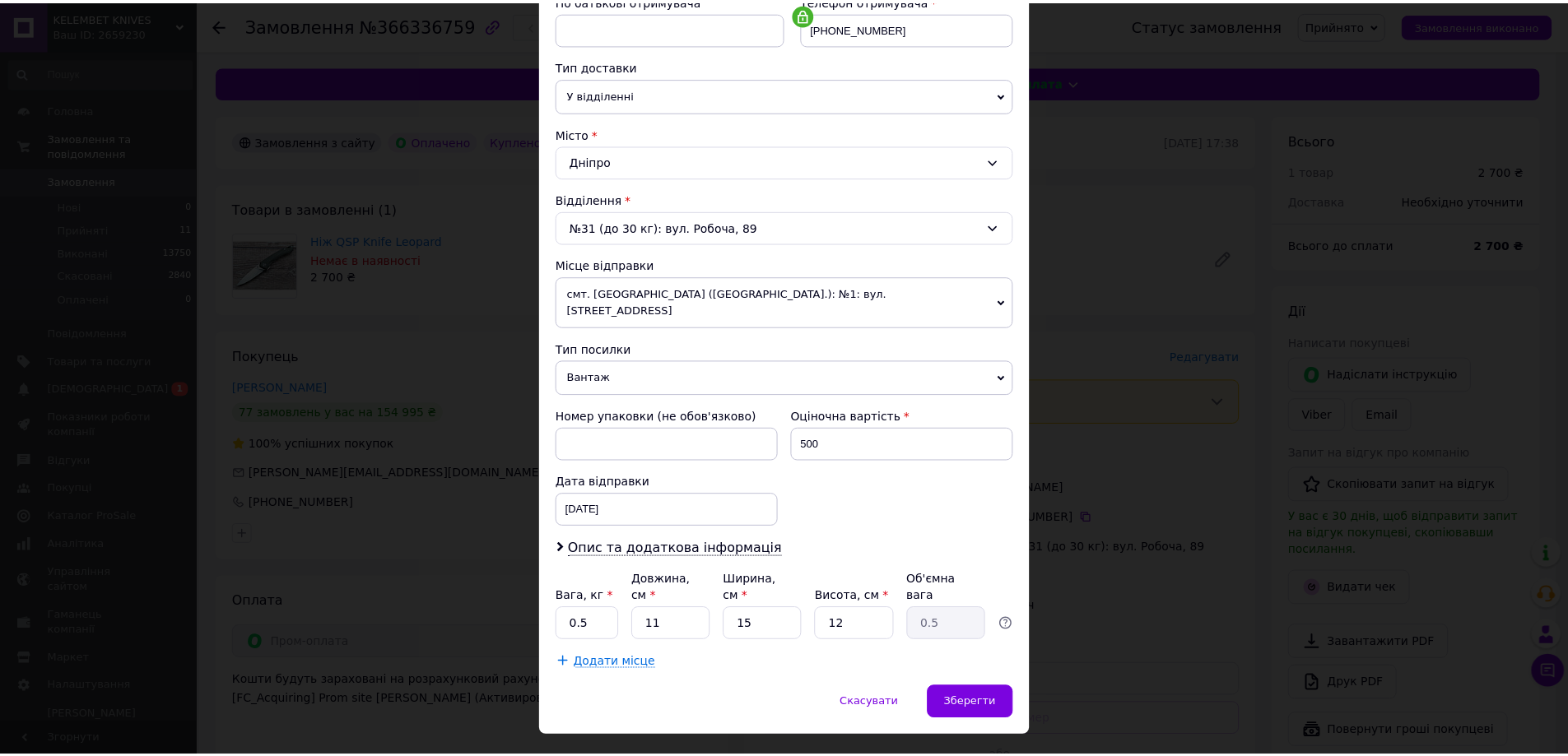
scroll to position [337, 0]
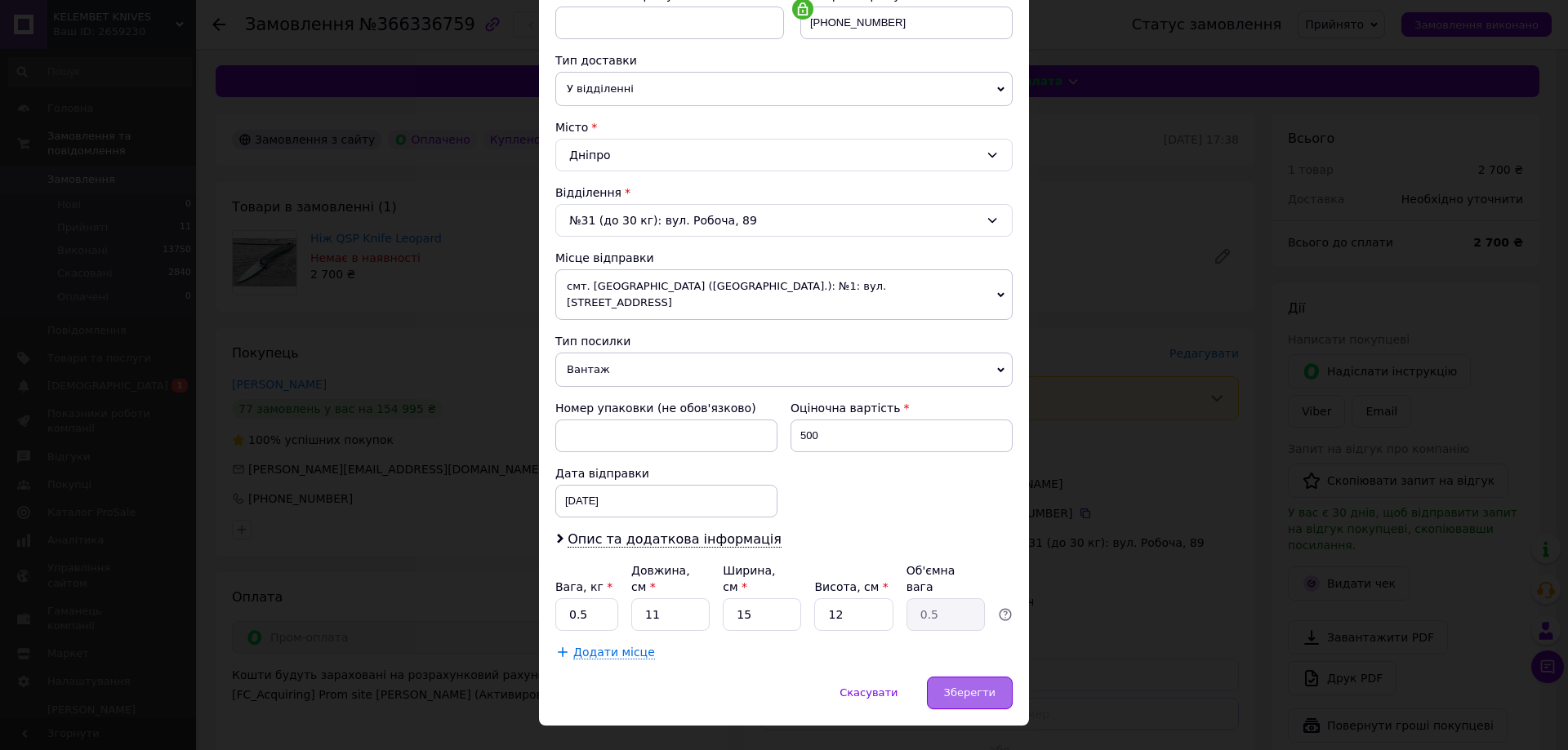
click at [995, 677] on div "Зберегти" at bounding box center [970, 693] width 86 height 33
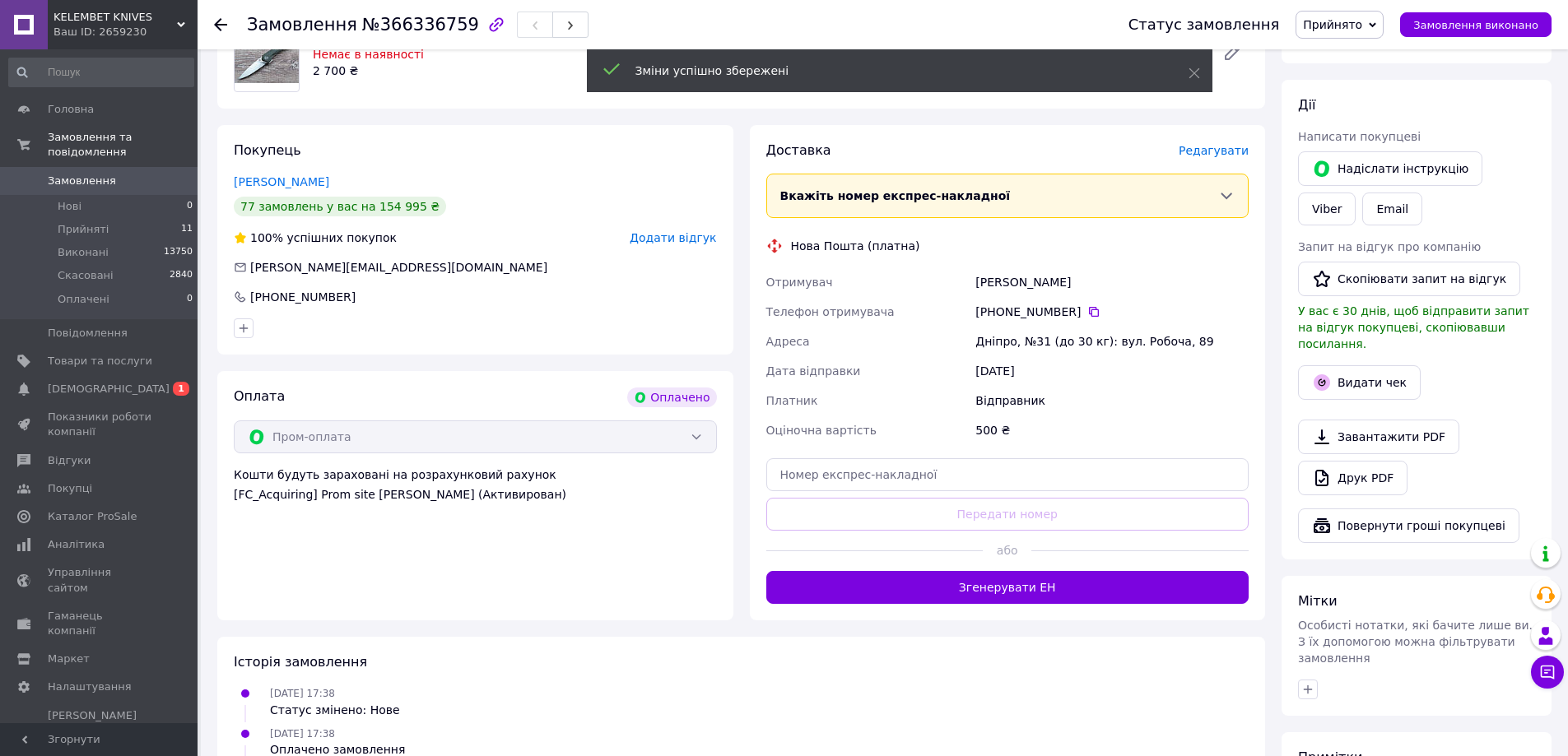
scroll to position [247, 0]
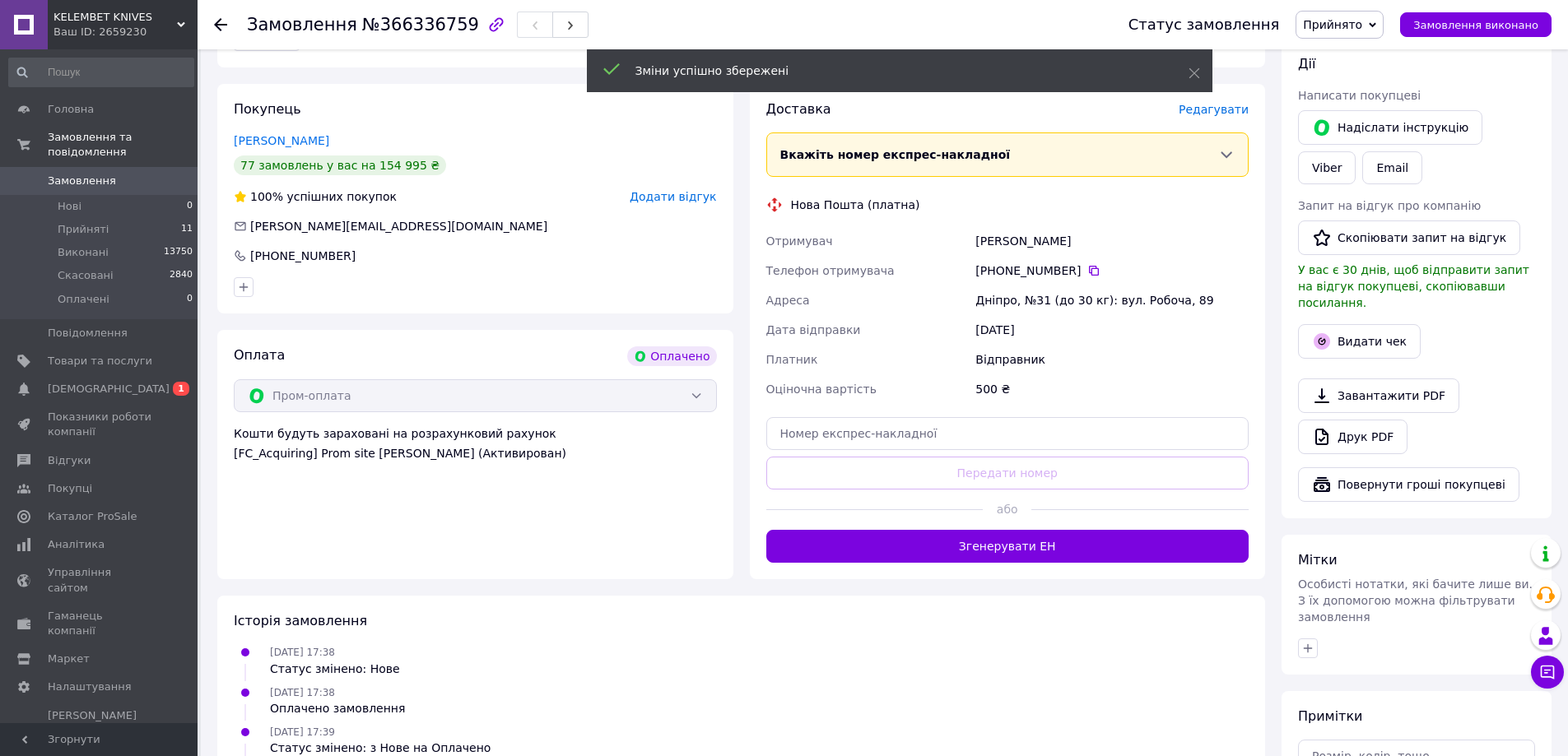
click at [1000, 564] on div "Доставка Редагувати Вкажіть номер експрес-накладної Обов'язково введіть номер е…" at bounding box center [1007, 331] width 516 height 495
click at [1000, 556] on button "Згенерувати ЕН" at bounding box center [1008, 546] width 483 height 33
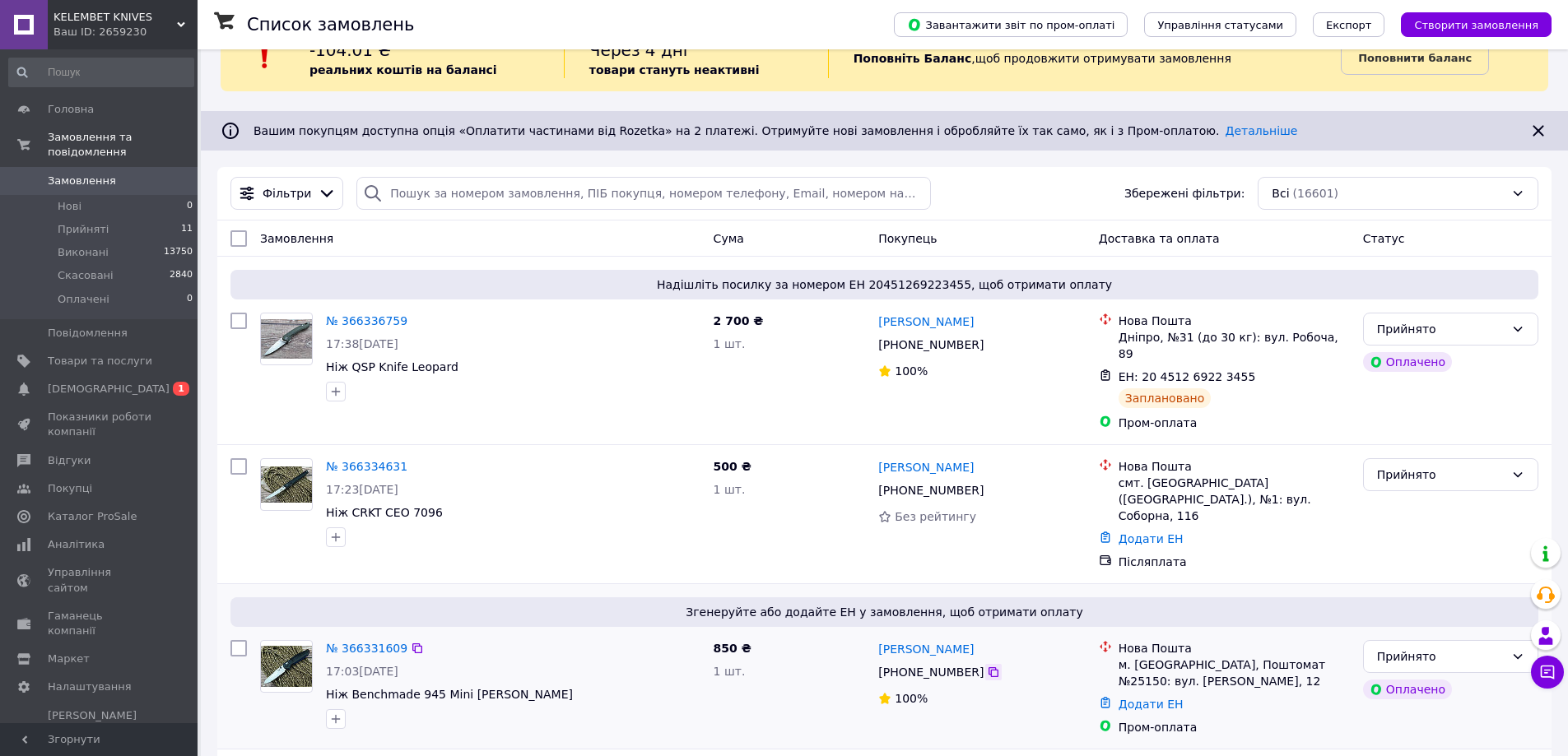
scroll to position [82, 0]
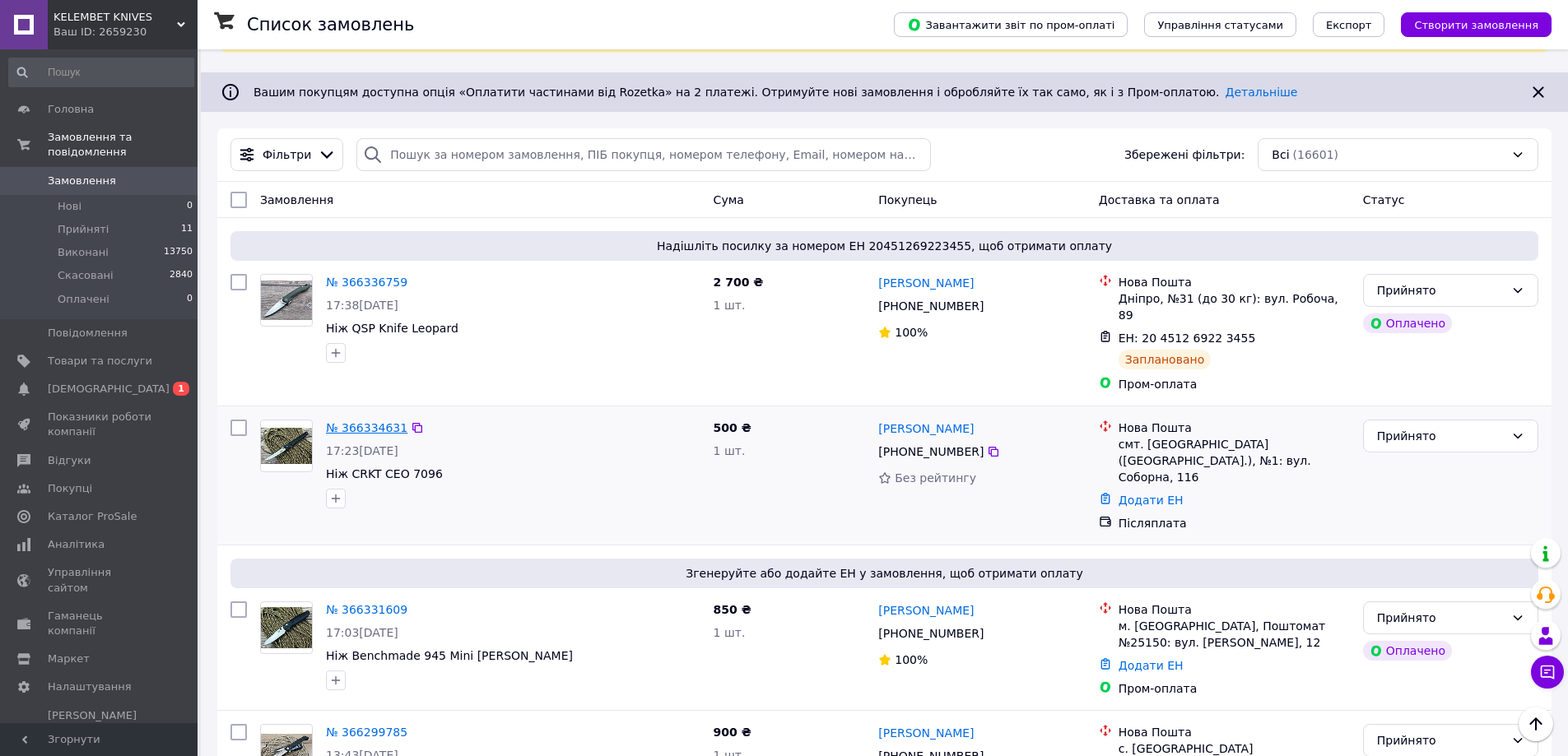
click at [371, 421] on link "№ 366334631" at bounding box center [367, 428] width 81 height 13
